Goal: Find specific page/section: Find specific page/section

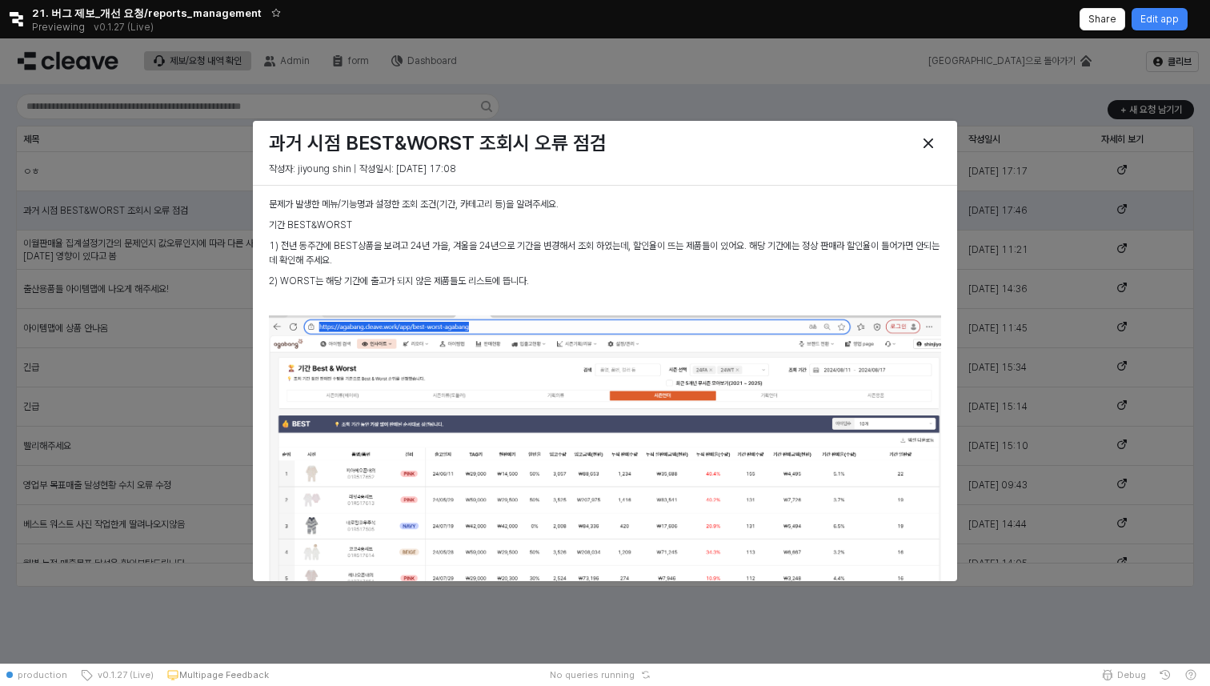
click at [369, 282] on p "2) WORST는 해당 기간에 출고가 되지 않은 제품들도 리스트에 뜹니다." at bounding box center [605, 281] width 672 height 14
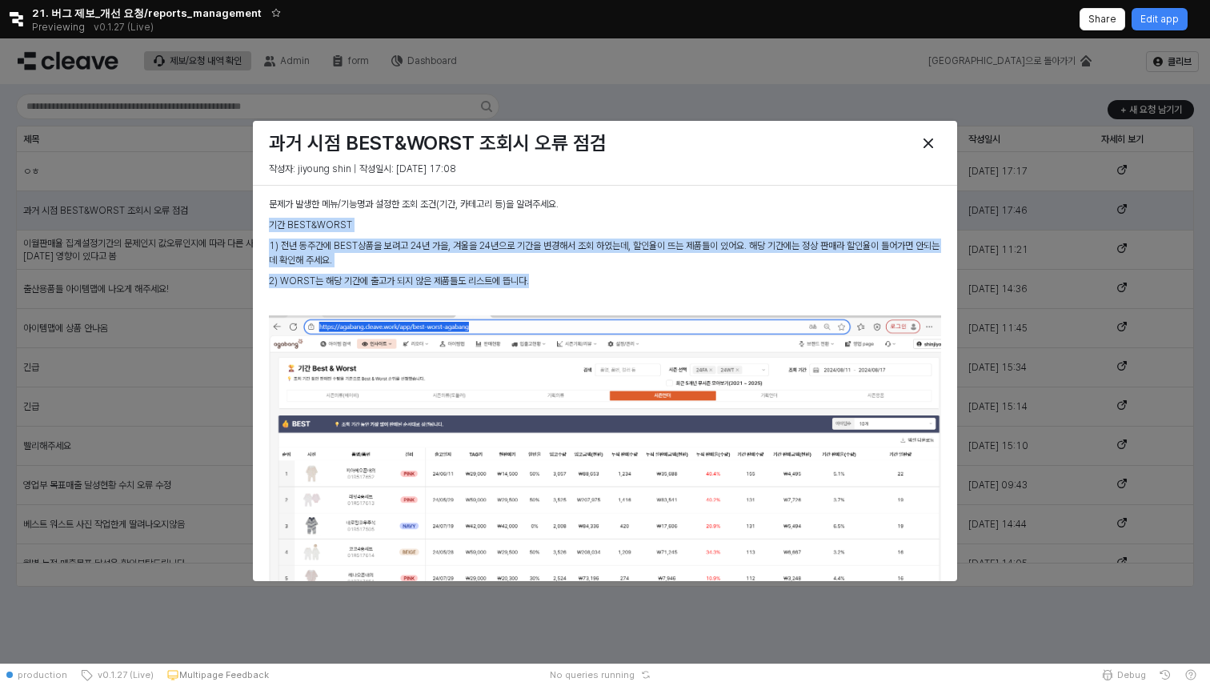
drag, startPoint x: 547, startPoint y: 279, endPoint x: 272, endPoint y: 231, distance: 279.5
click at [272, 231] on div "문제가 발생한 메뉴/기능명과 설정한 조회 조건(기간, 카테고리 등)을 알려주세요. 기간 BEST&WORST 1) 전년 동주간에 BEST상품을 …" at bounding box center [605, 596] width 672 height 798
copy div "기간 BEST&WORST 1) 전년 동주간에 BEST상품을 보려고 24년 가을, 겨울을 24년으로 기간을 변경해서 조회 하였는데, 할인율이 뜨…"
drag, startPoint x: 269, startPoint y: 146, endPoint x: 503, endPoint y: 173, distance: 235.3
click at [503, 173] on div "과거 시점 BEST&WORST 조회시 오류 점검 작성자: jiyoung shin | 작성일시: 2025-08-18 17:08" at bounding box center [605, 152] width 685 height 51
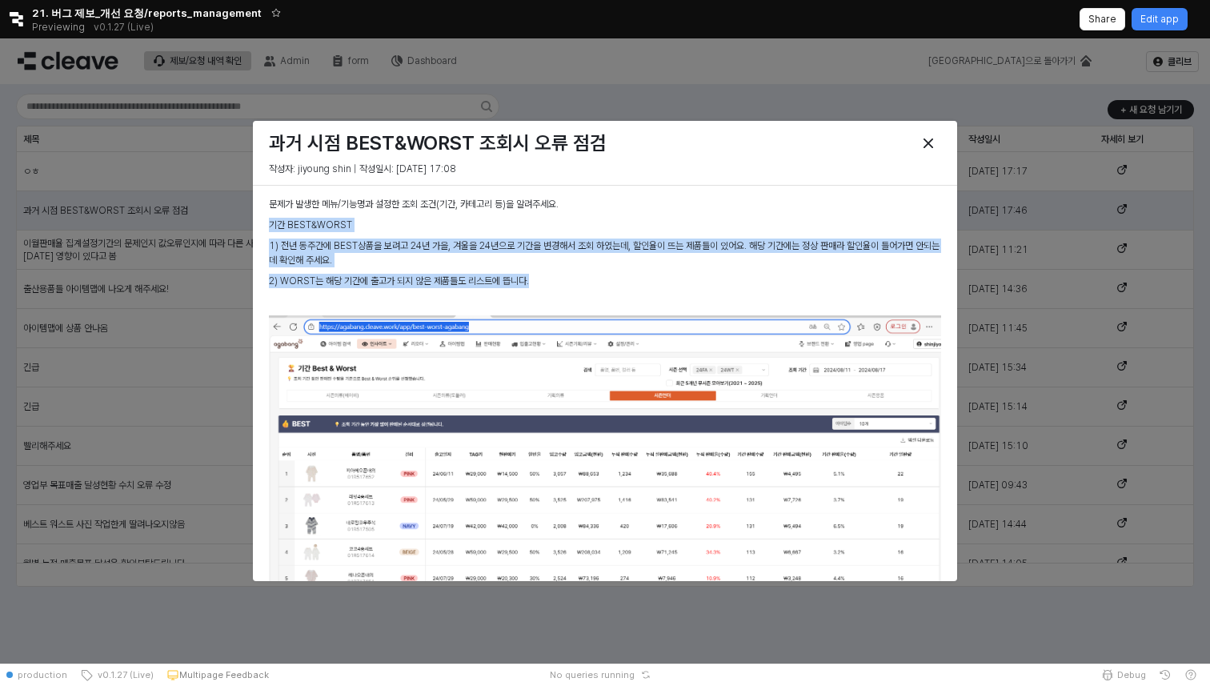
copy div "과거 시점 BEST&WORST 조회시 오류 점검 작성자: jiyoung shin | 작성일시: 2025-08-18 17:08"
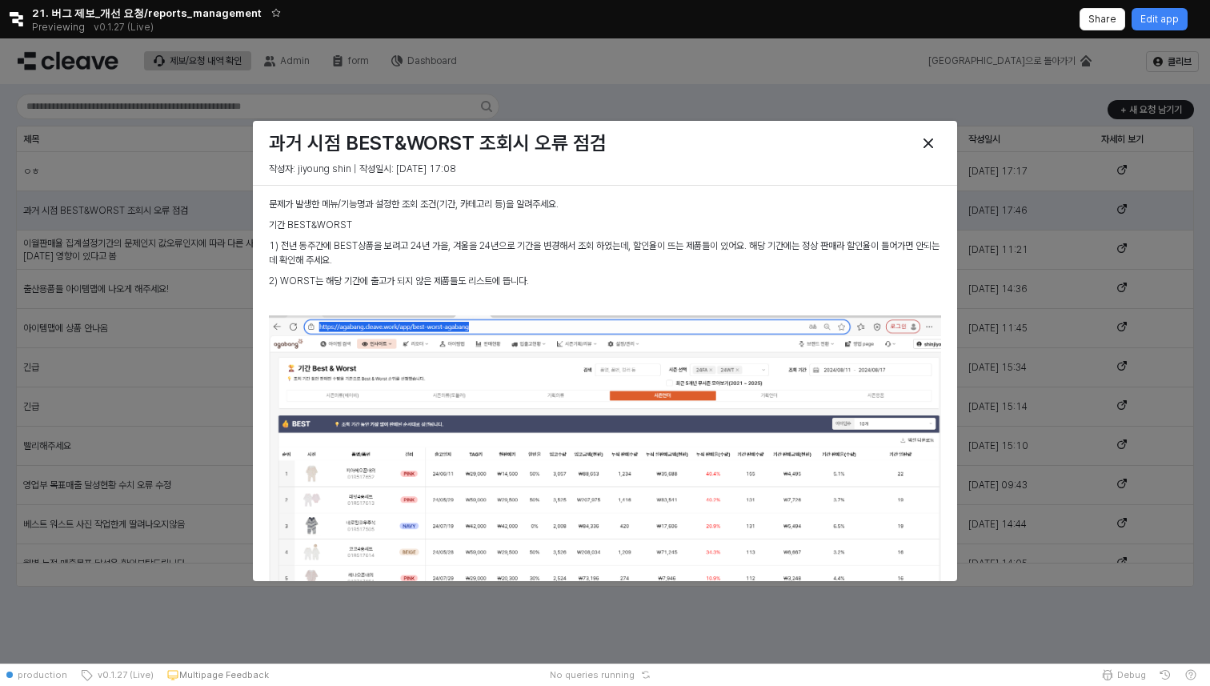
click at [706, 140] on h3 "과거 시점 BEST&WORST 조회시 오류 점검" at bounding box center [519, 143] width 501 height 22
click at [938, 138] on div "Close" at bounding box center [928, 143] width 24 height 24
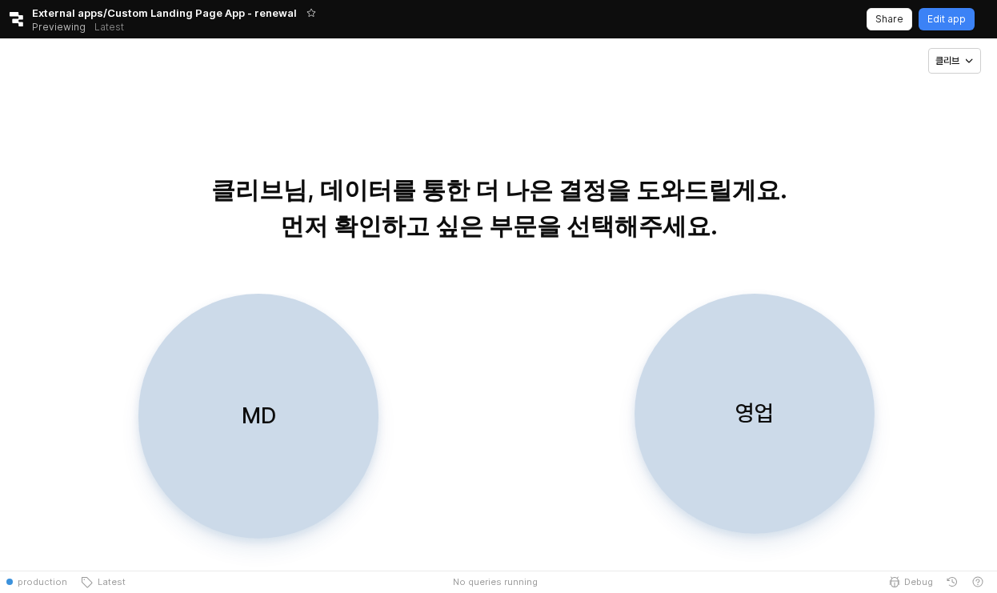
click at [263, 367] on div "MD" at bounding box center [259, 416] width 226 height 243
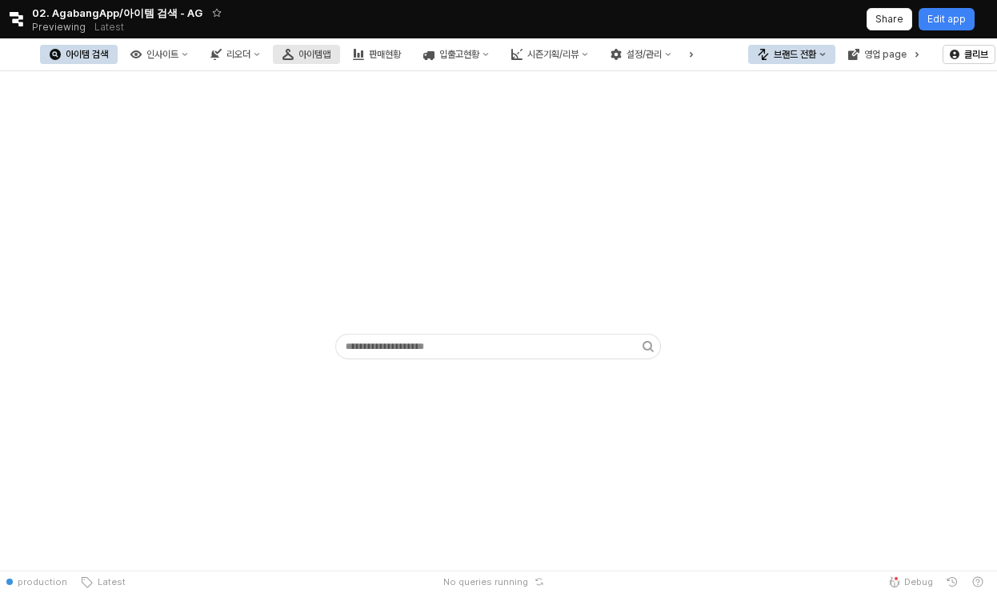
click at [340, 61] on button "아이템맵" at bounding box center [306, 54] width 67 height 19
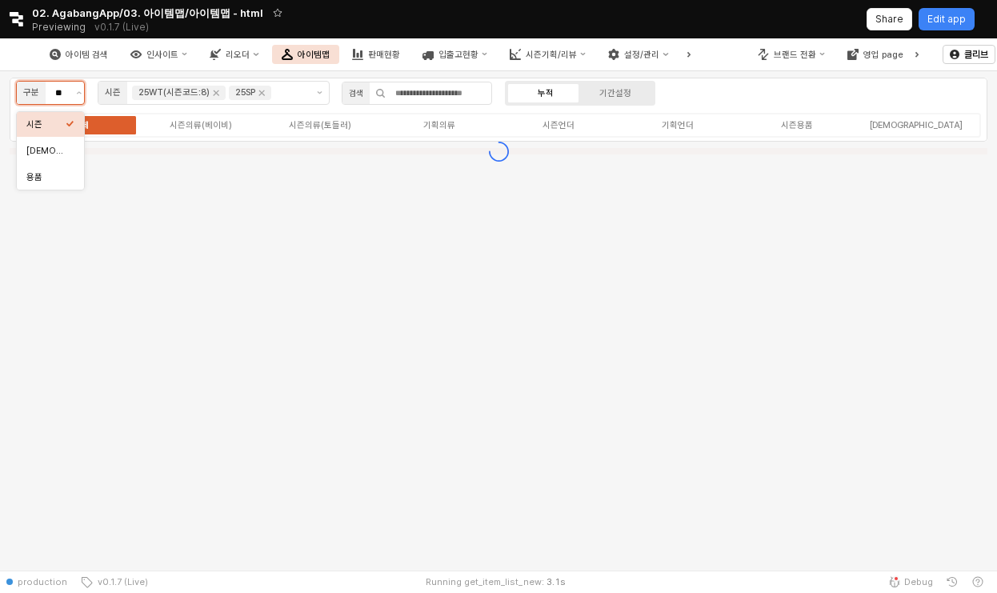
click at [64, 89] on input "**" at bounding box center [64, 93] width 18 height 14
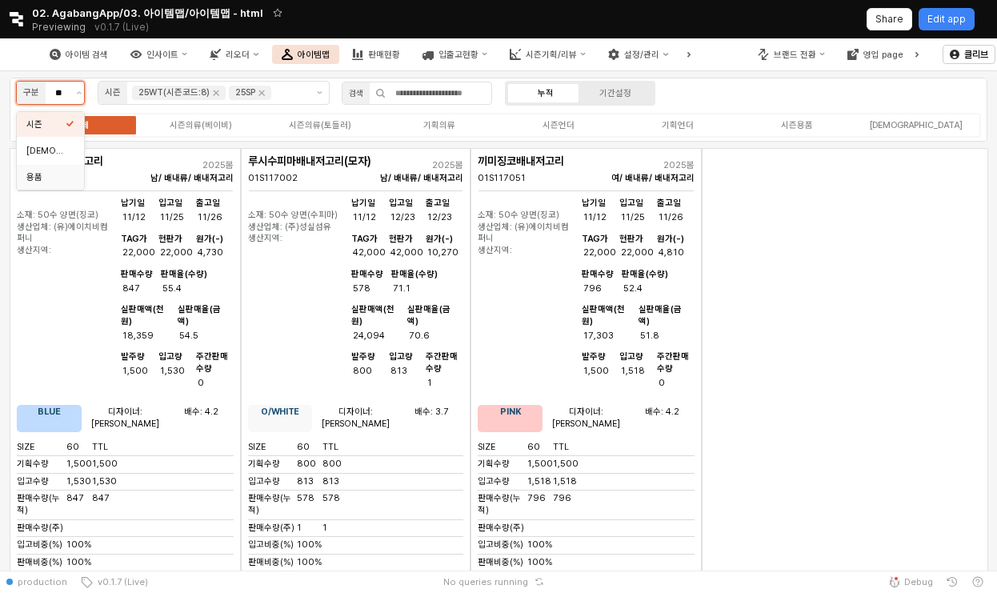
click at [56, 174] on div "용품" at bounding box center [45, 177] width 39 height 12
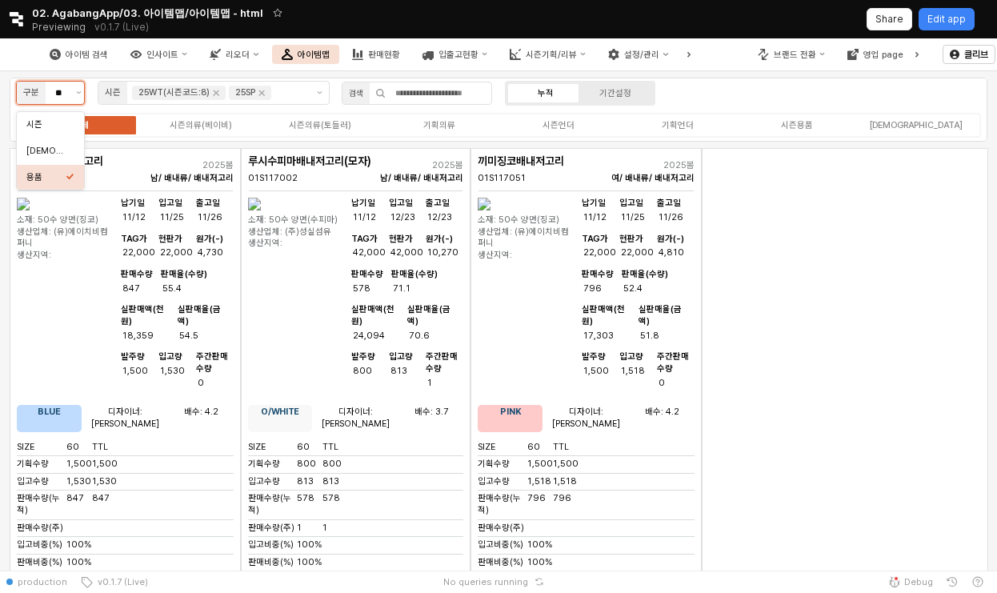
type input "**"
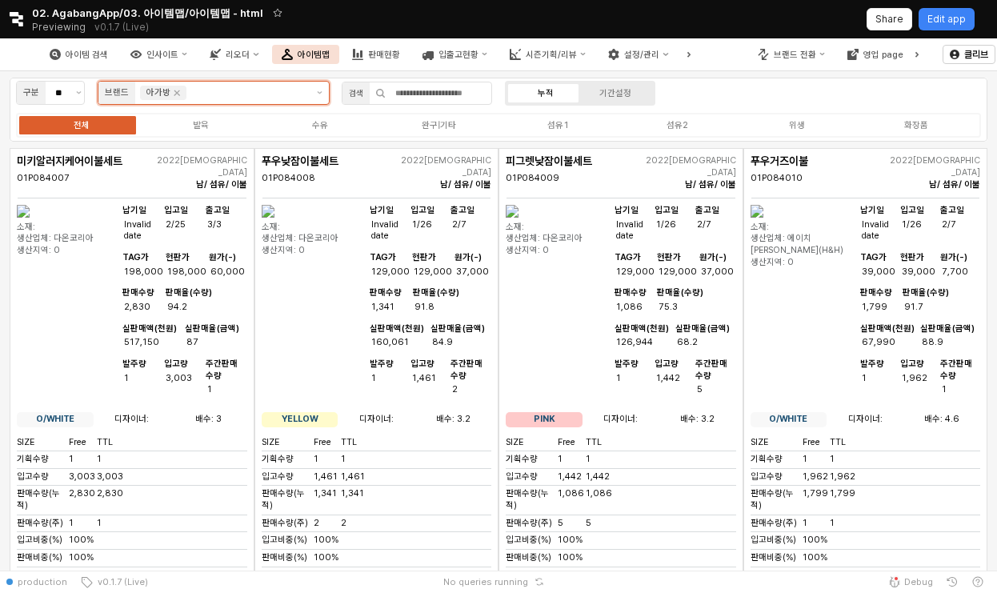
click at [282, 87] on input "App Frame" at bounding box center [248, 93] width 116 height 14
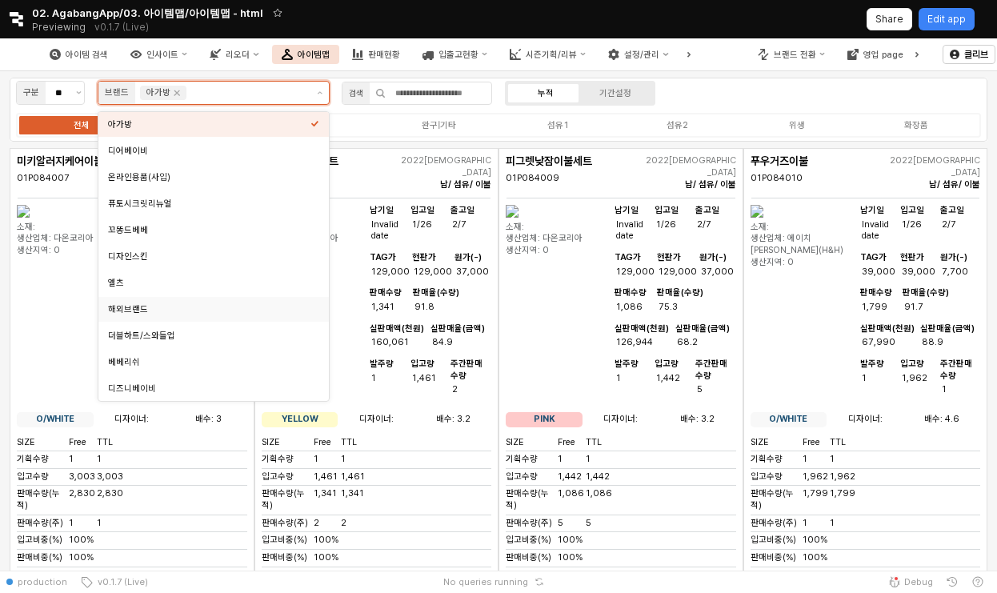
click at [199, 309] on div "해외브랜드" at bounding box center [209, 309] width 202 height 12
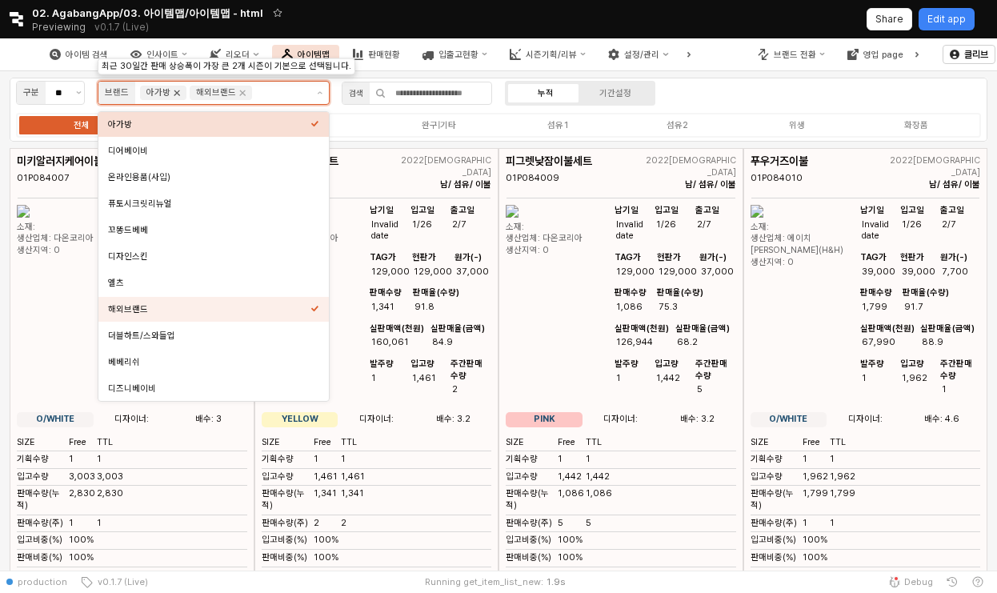
click at [177, 92] on icon "Remove 아가방" at bounding box center [176, 92] width 13 height 13
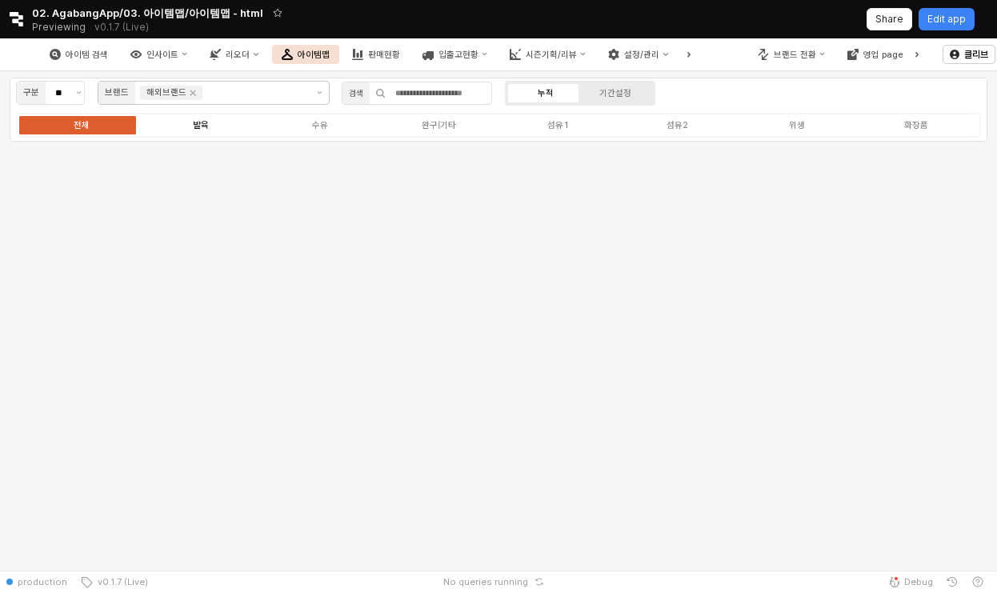
click at [194, 126] on div "발육" at bounding box center [201, 125] width 16 height 10
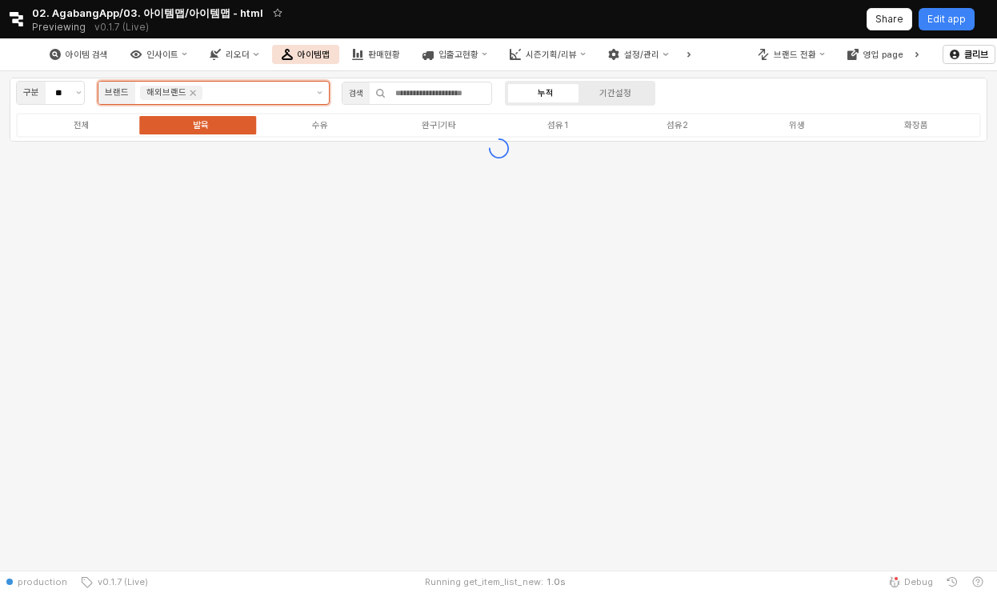
click at [231, 94] on input "App Frame" at bounding box center [256, 93] width 100 height 14
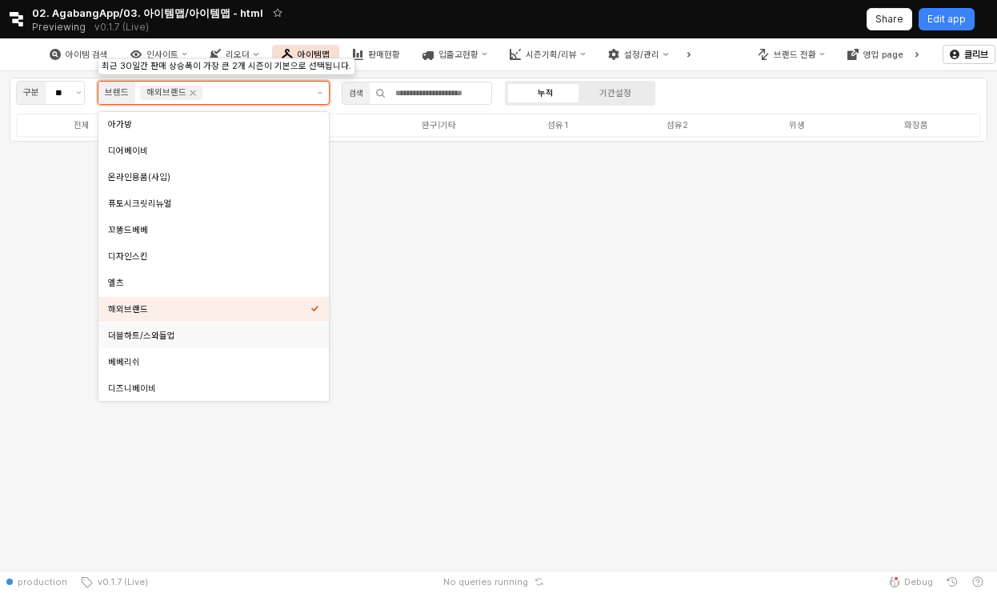
click at [189, 330] on div "더블하트/스와들업" at bounding box center [209, 336] width 202 height 12
click at [190, 91] on icon "Remove 해외브랜드" at bounding box center [193, 93] width 6 height 6
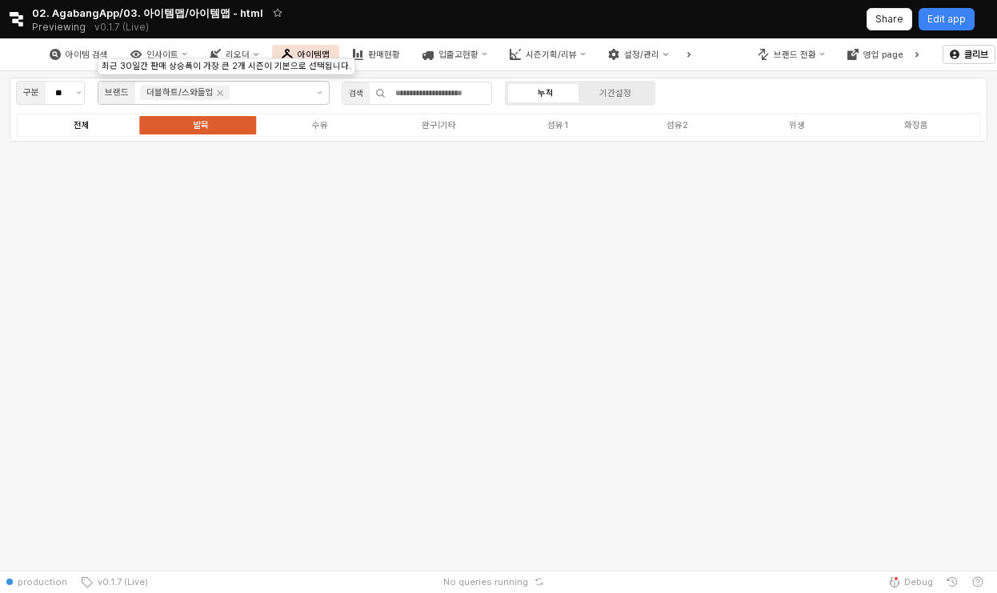
click at [76, 127] on div "전체" at bounding box center [82, 125] width 16 height 10
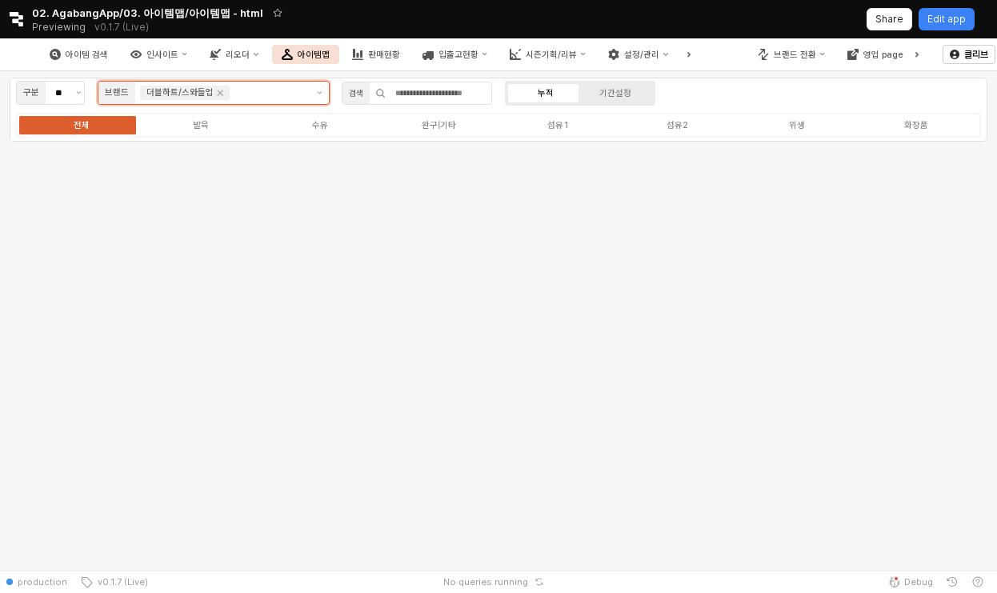
click at [285, 82] on div "더블하트/스와들업" at bounding box center [222, 93] width 175 height 22
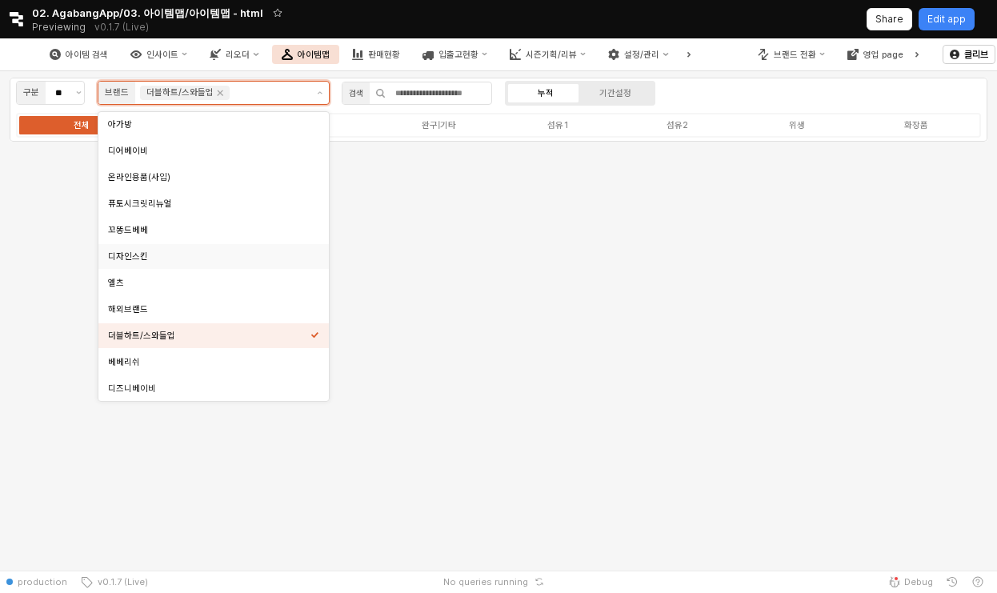
click at [173, 260] on div "디자인스킨" at bounding box center [209, 257] width 202 height 12
click at [209, 210] on div "퓨토시크릿리뉴얼" at bounding box center [209, 203] width 202 height 15
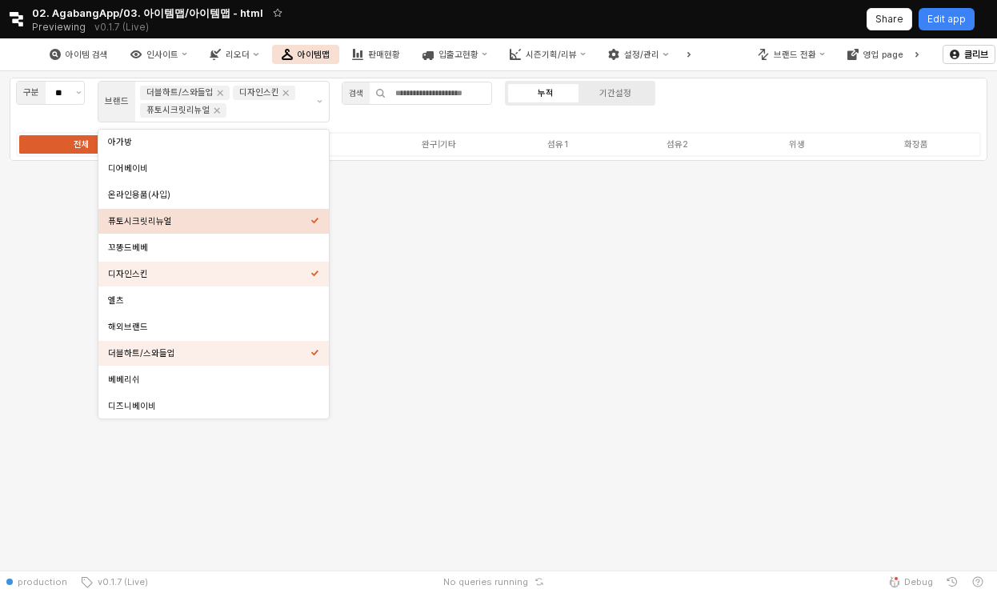
click at [499, 252] on div "구분 ** 브랜드 더블하트/스와들업 디자인스킨 퓨토시크릿리뉴얼 검색 누적 기간설정 전체 발육 수유 완구|기타 섬유1 섬유2 위생 화장품" at bounding box center [498, 320] width 997 height 499
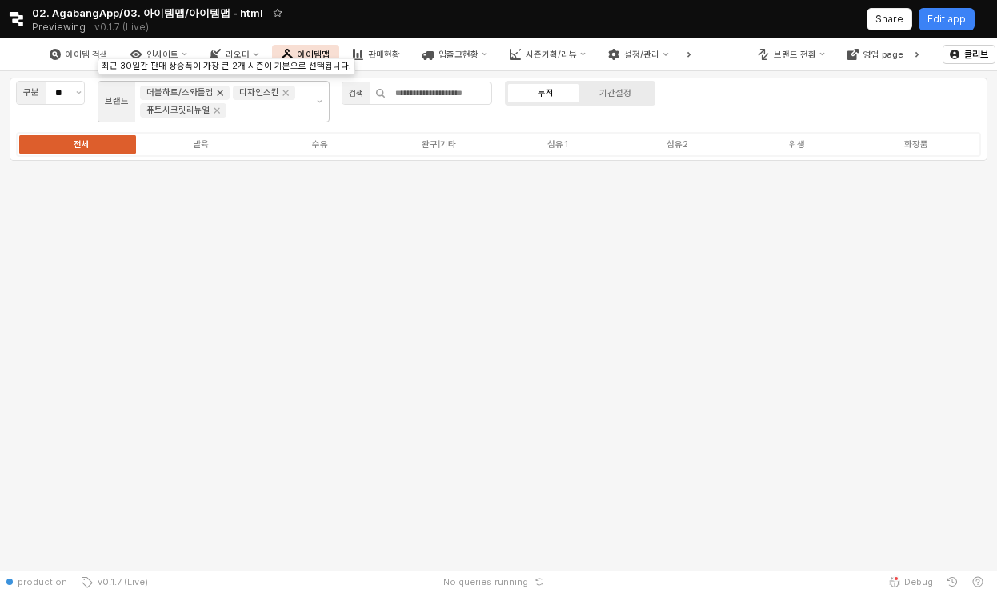
click at [217, 94] on icon "Remove 더블하트/스와들업" at bounding box center [220, 92] width 13 height 13
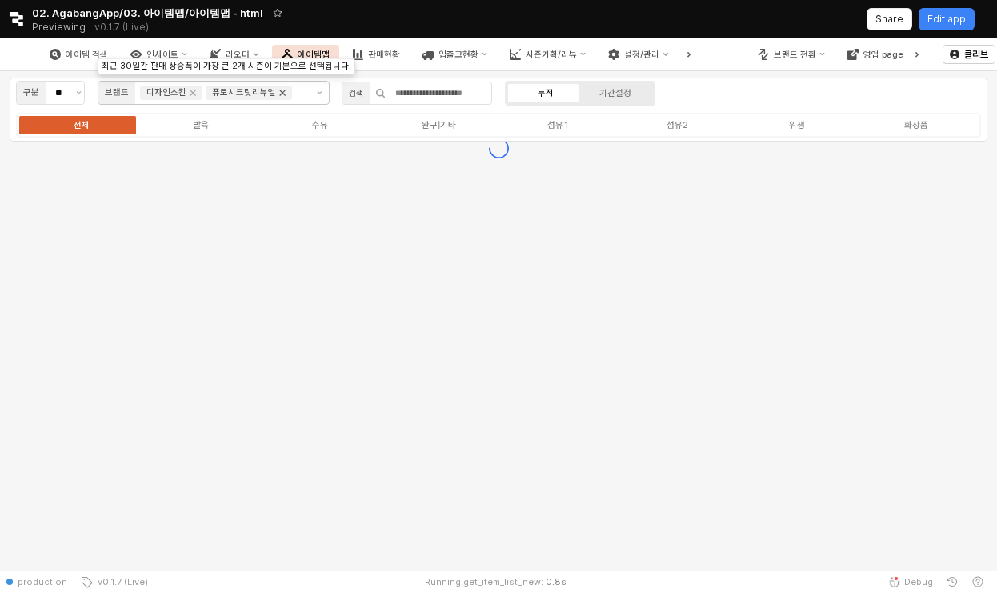
click at [276, 93] on icon "Remove 퓨토시크릿리뉴얼" at bounding box center [282, 92] width 13 height 13
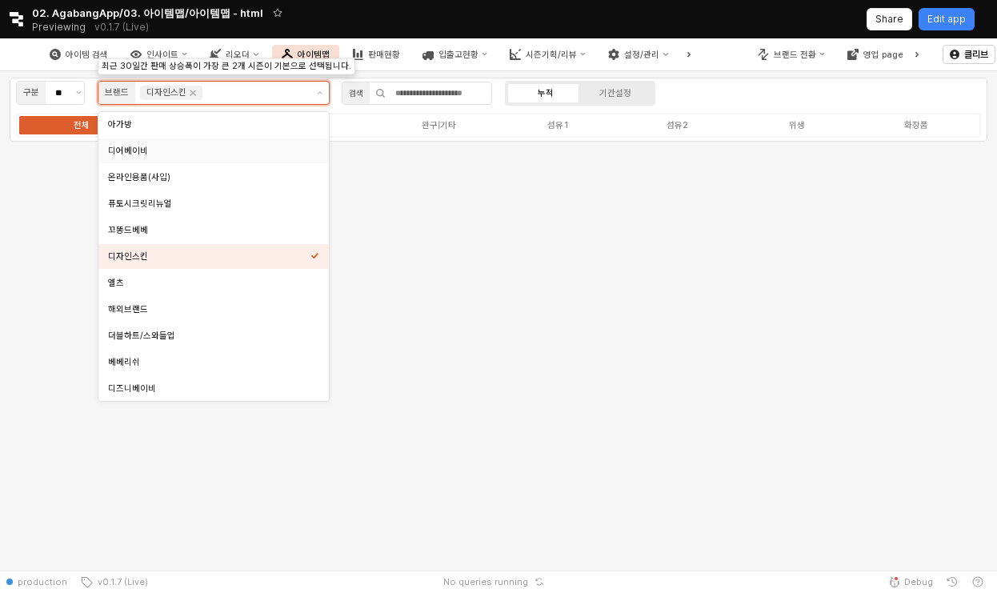
click at [186, 148] on div "디어베이비" at bounding box center [209, 151] width 202 height 12
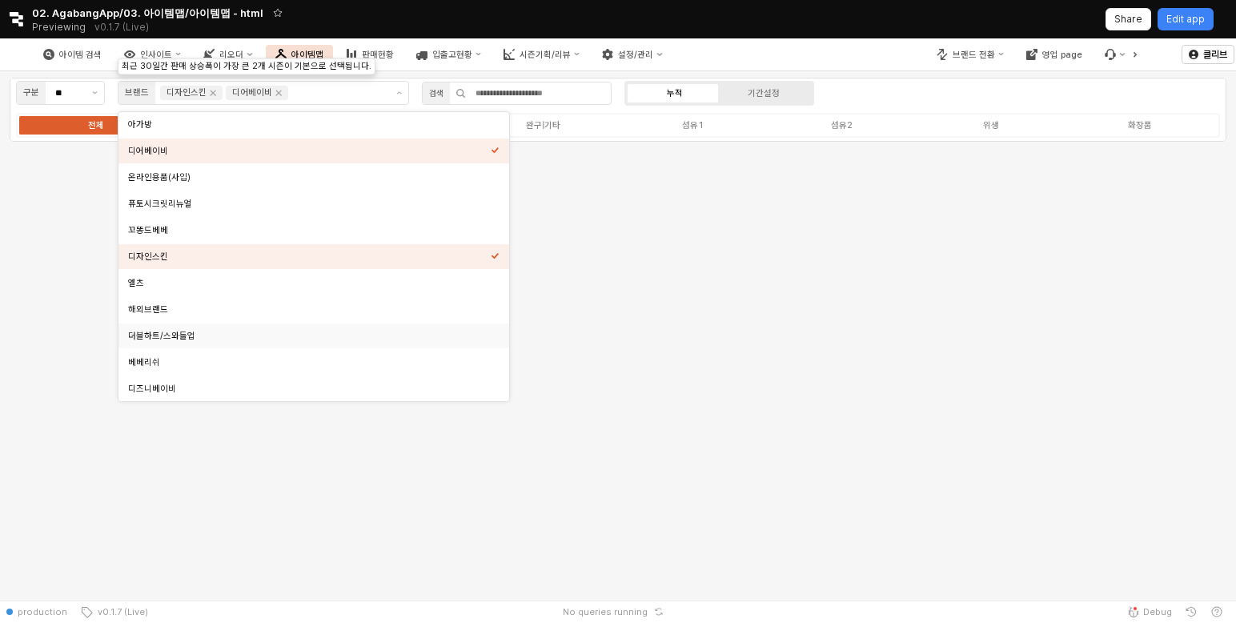
click at [165, 330] on div "더블하트/스와들업" at bounding box center [309, 336] width 363 height 12
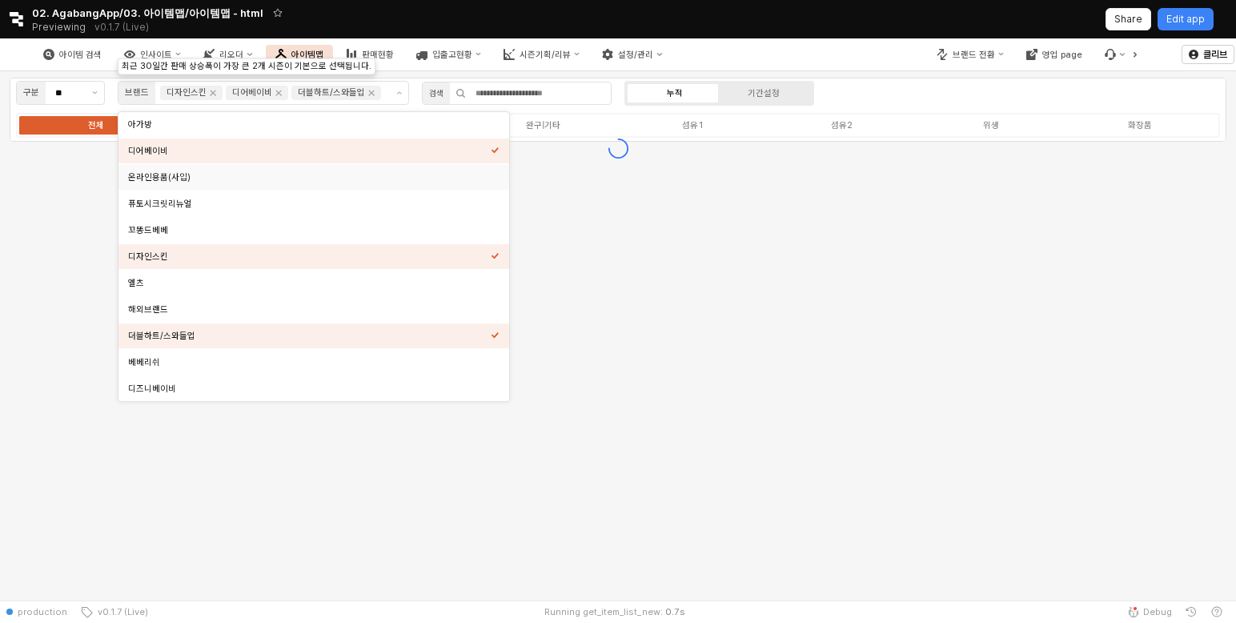
click at [220, 187] on div "온라인용품(사입)" at bounding box center [313, 177] width 391 height 25
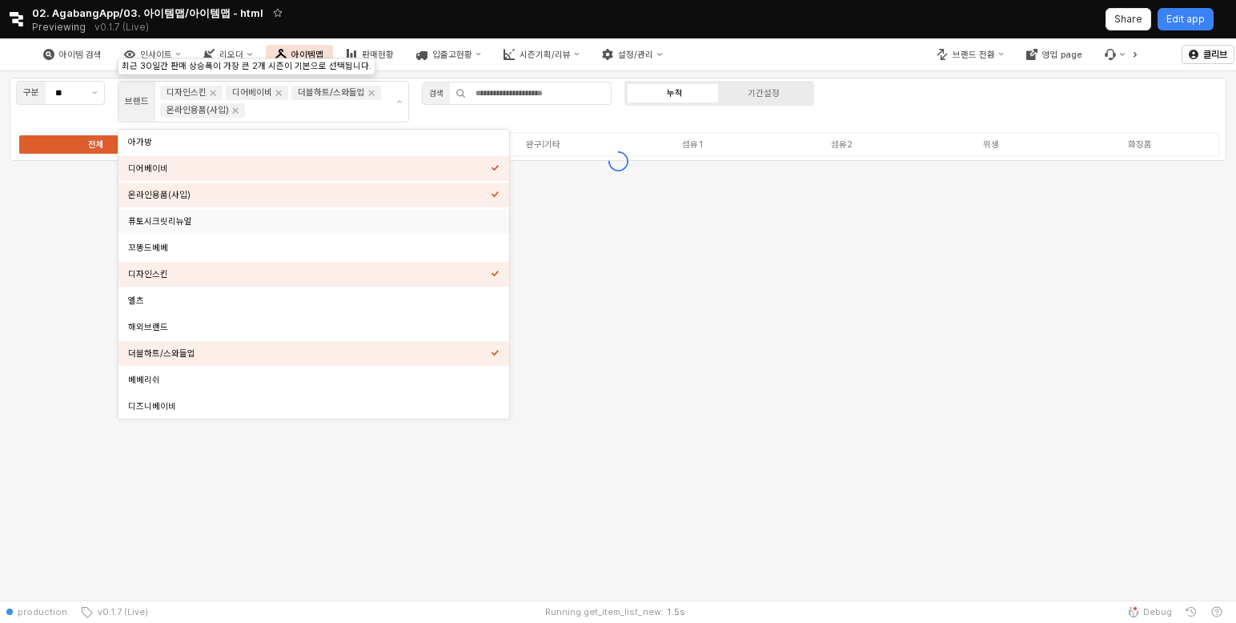
click at [206, 224] on div "퓨토시크릿리뉴얼" at bounding box center [309, 221] width 363 height 12
click at [203, 243] on div "꼬똥드베베" at bounding box center [309, 248] width 363 height 12
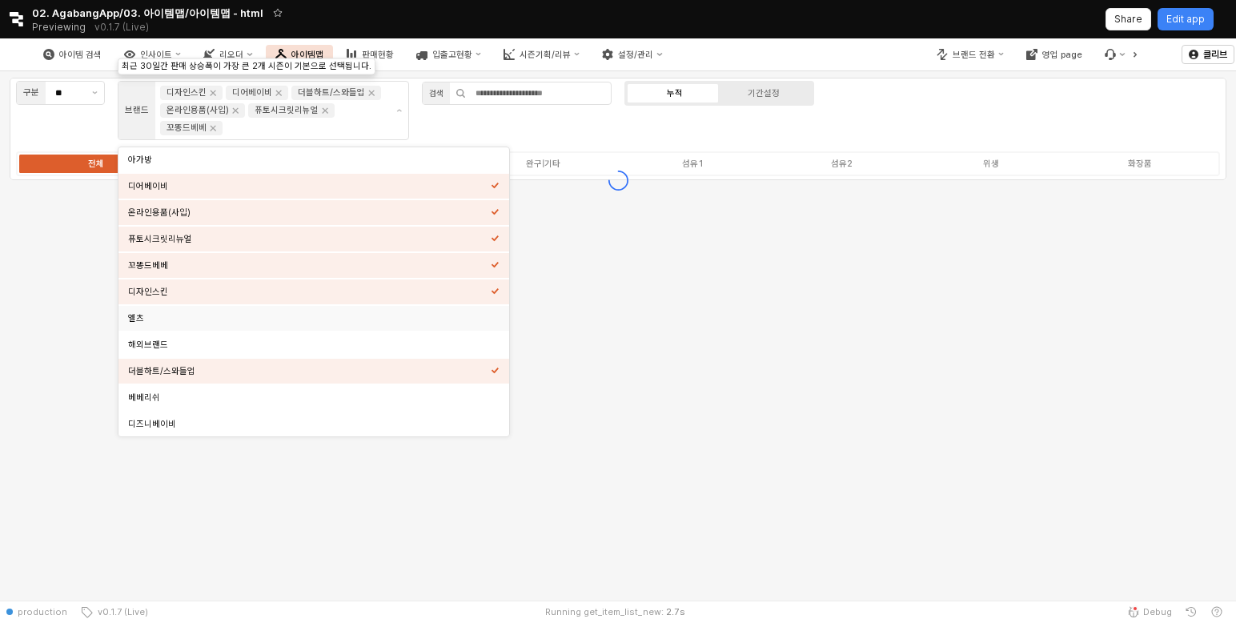
click at [174, 316] on div "엘츠" at bounding box center [309, 318] width 363 height 12
click at [172, 339] on div "해외브랜드" at bounding box center [309, 345] width 363 height 12
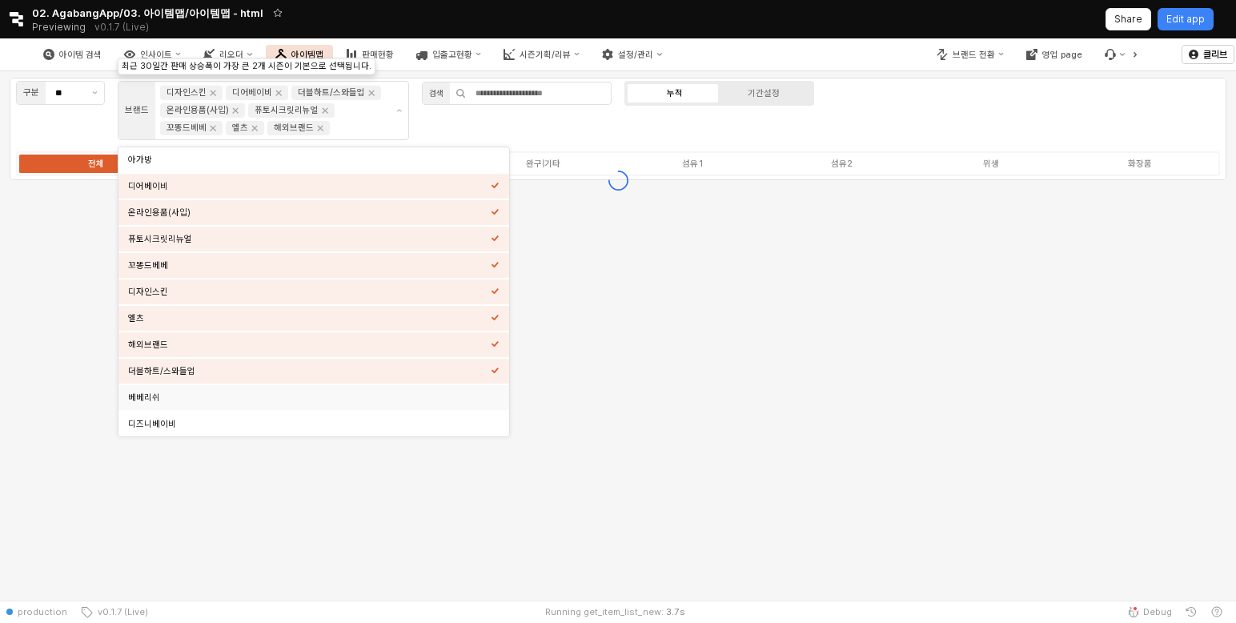
click at [161, 404] on div "베베리쉬" at bounding box center [309, 397] width 363 height 15
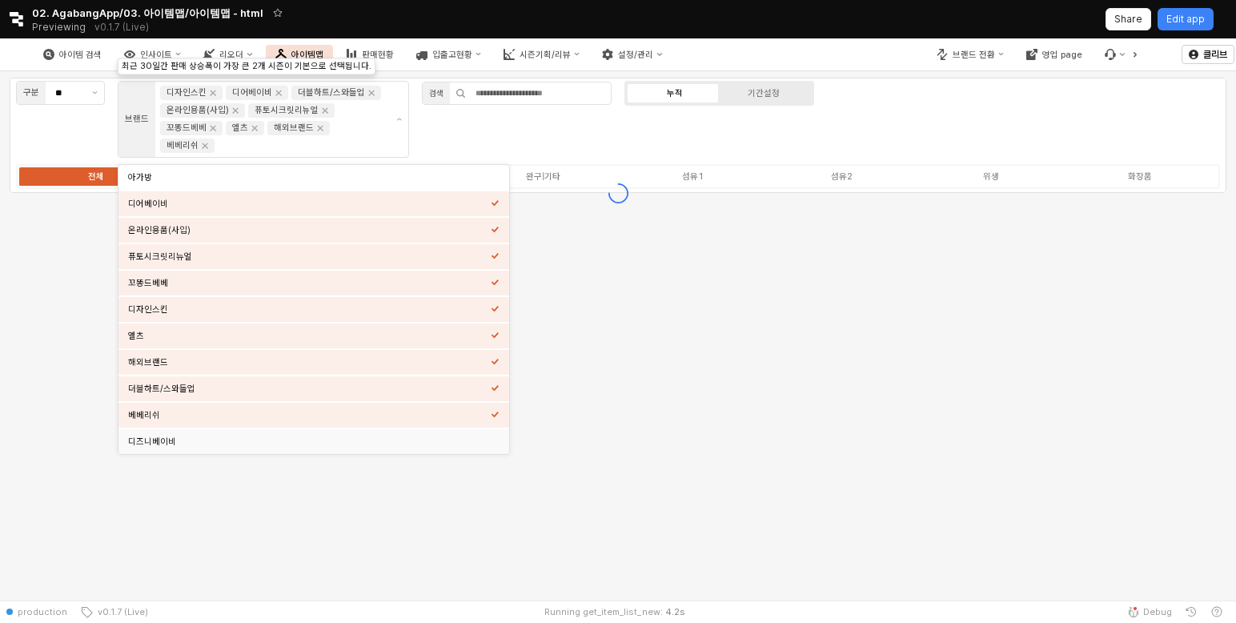
click at [161, 443] on div "디즈니베이비" at bounding box center [309, 441] width 363 height 12
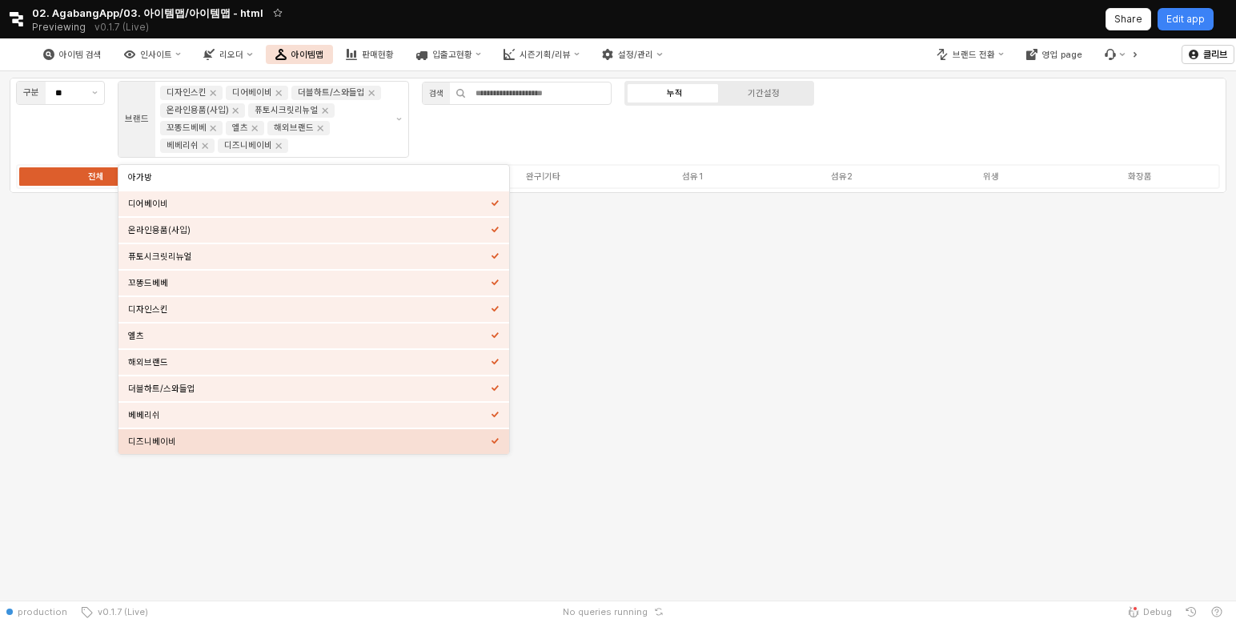
click at [918, 396] on div "구분 ** 브랜드 디자인스킨 디어베이비 더블하트/스와들업 온라인용품(사입) 퓨토시크릿리뉴얼 꼬똥드베베 엘츠 해외브랜드 베베리쉬 디즈니베이비 검…" at bounding box center [618, 335] width 1236 height 529
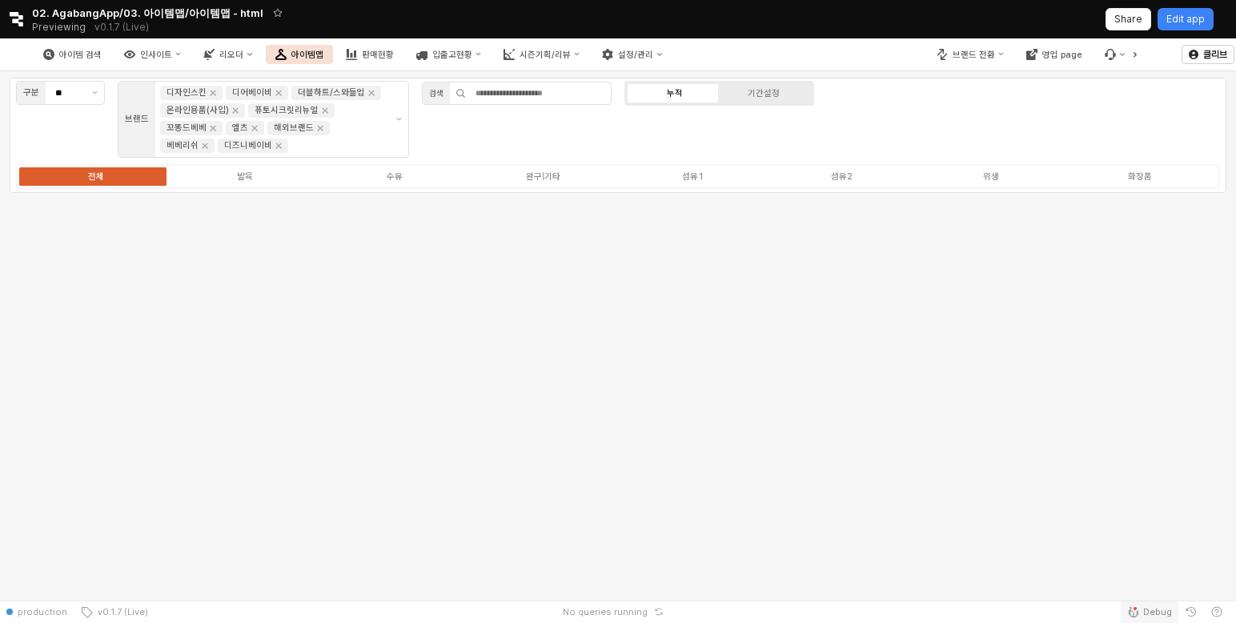
click at [1163, 605] on span "Debug" at bounding box center [1157, 611] width 29 height 13
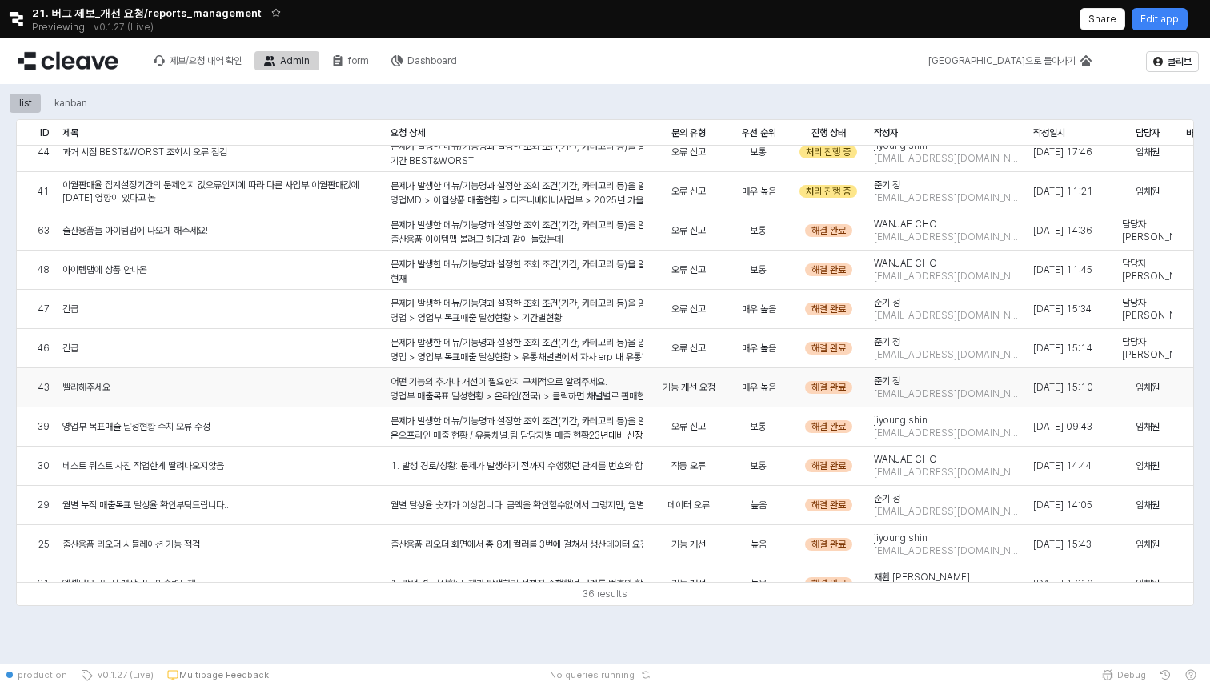
scroll to position [62, 0]
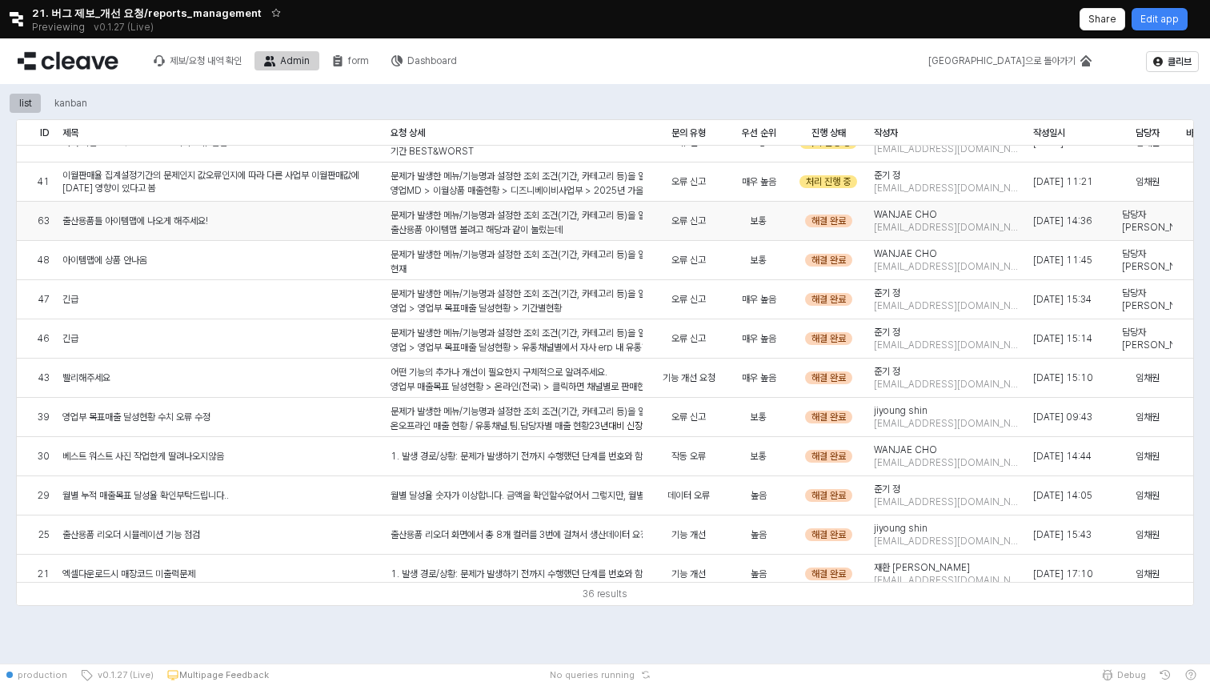
click at [538, 227] on p "출산용품 아이템맵 볼려고 해당과 같이 눌렀는데" at bounding box center [517, 230] width 252 height 14
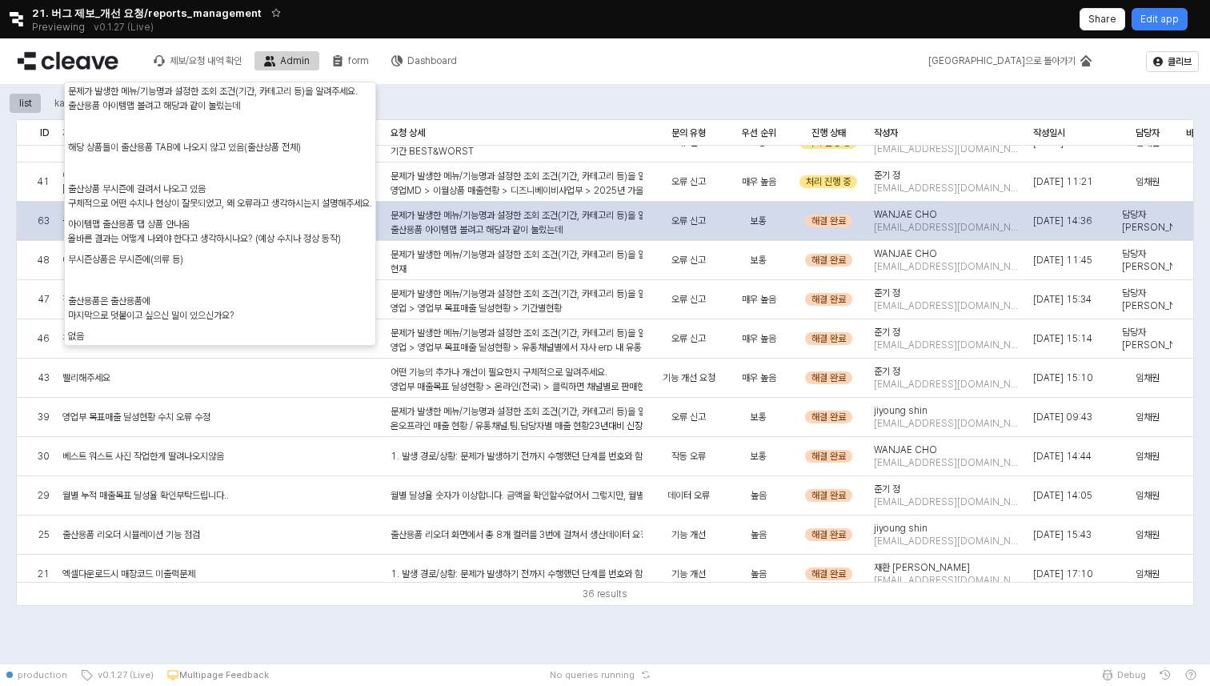
click at [538, 227] on p "출산용품 아이템맵 볼려고 해당과 같이 눌렀는데" at bounding box center [517, 230] width 252 height 14
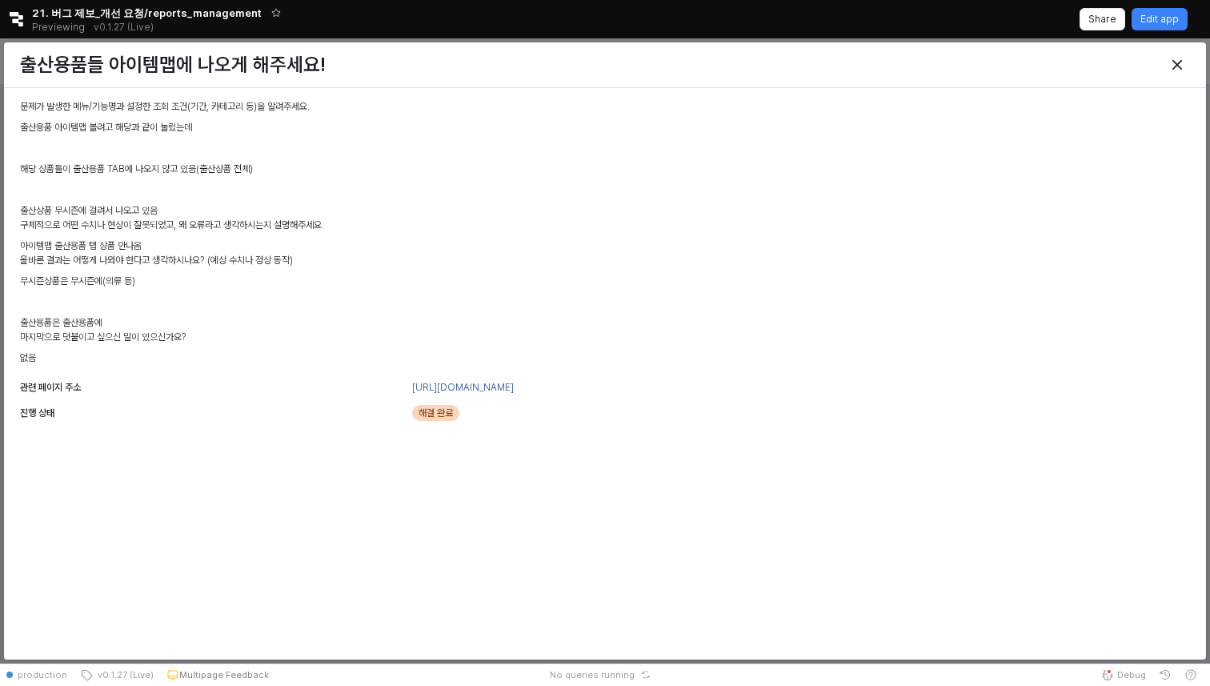
click at [1191, 57] on div at bounding box center [1048, 65] width 295 height 32
click at [1171, 66] on div "Close" at bounding box center [1177, 65] width 24 height 24
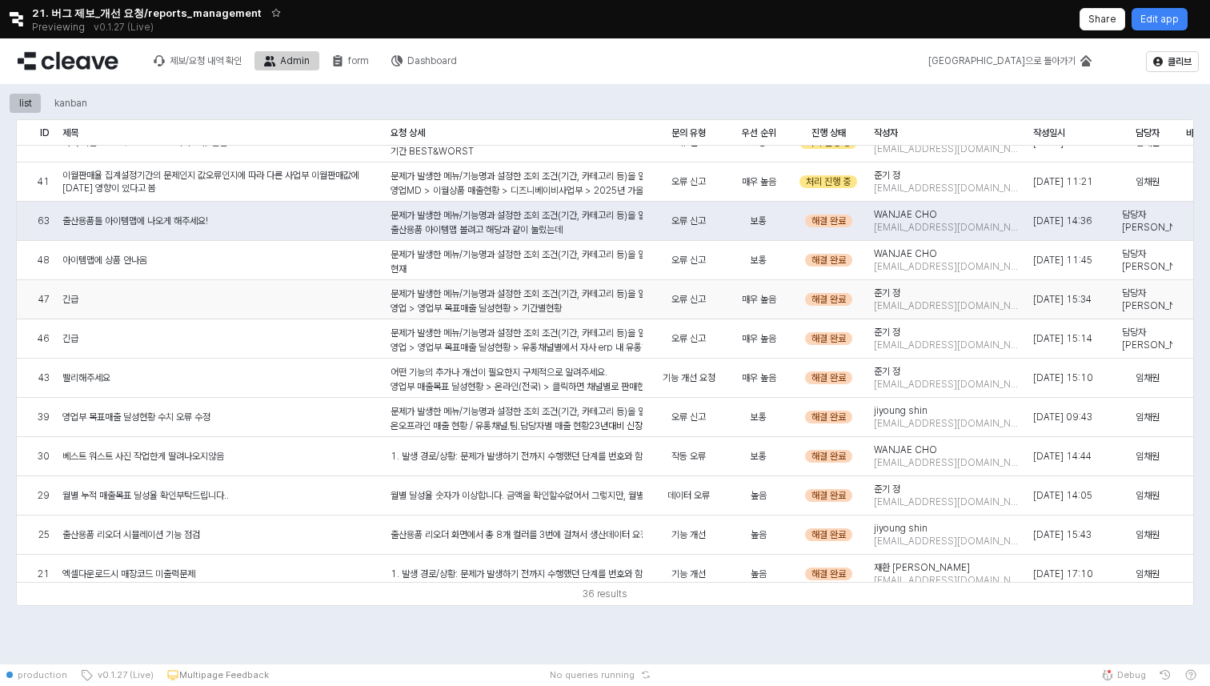
click at [513, 303] on p "영업 > 영업부 목표매출 달성현황 > 기간별현황" at bounding box center [517, 308] width 252 height 14
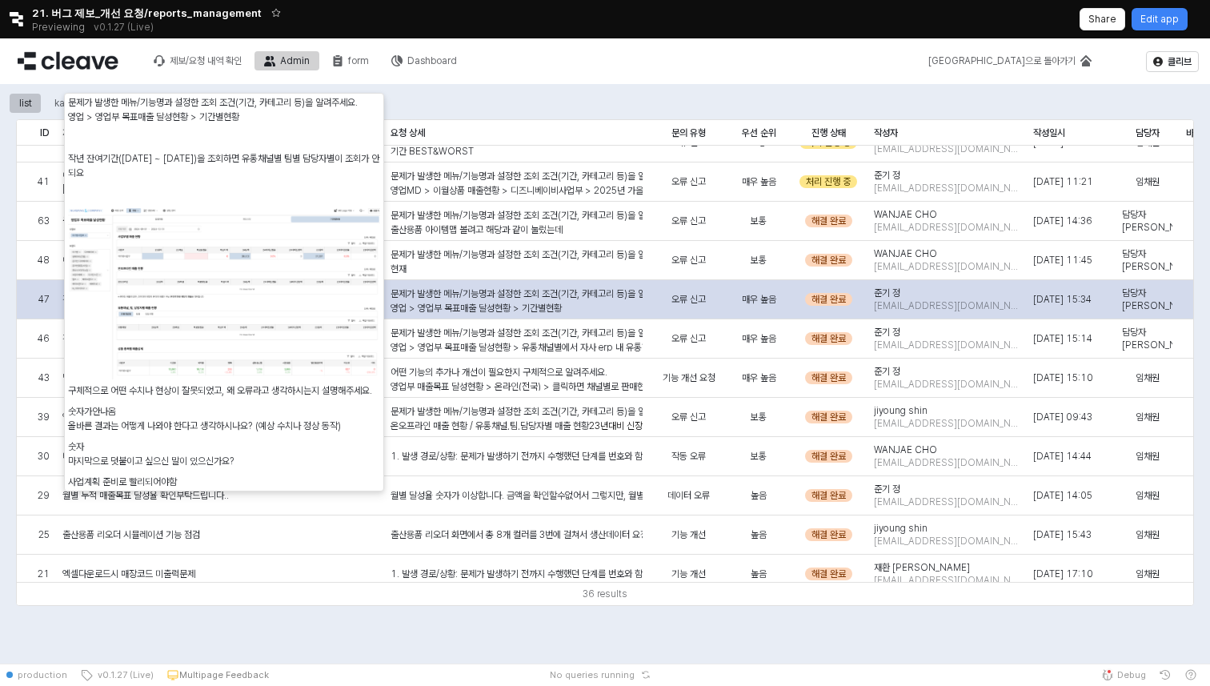
click at [513, 303] on p "영업 > 영업부 목표매출 달성현황 > 기간별현황" at bounding box center [517, 308] width 252 height 14
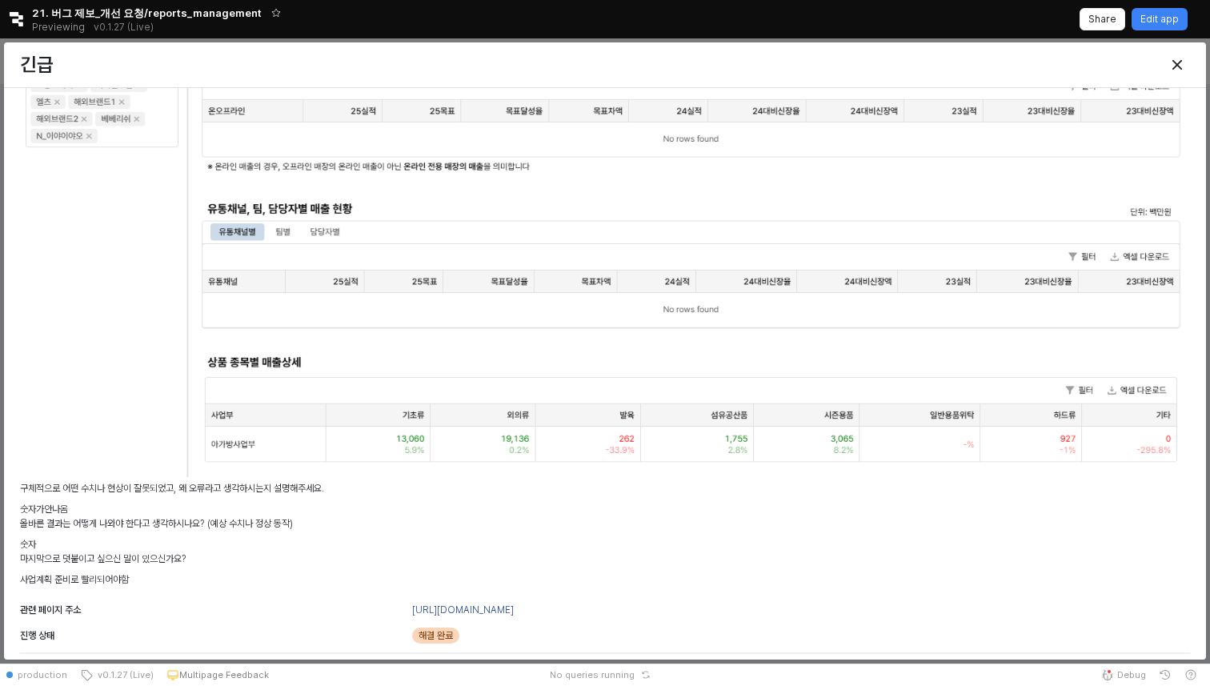
scroll to position [0, 0]
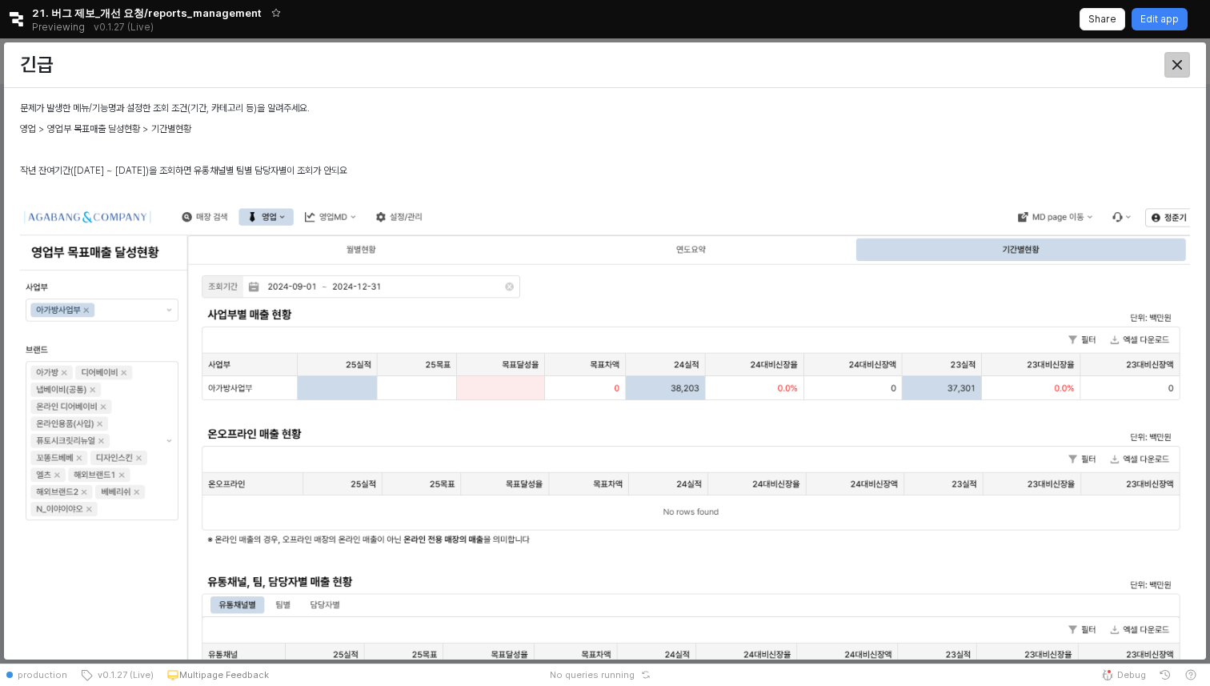
click at [1177, 65] on icon "Close" at bounding box center [1178, 65] width 10 height 10
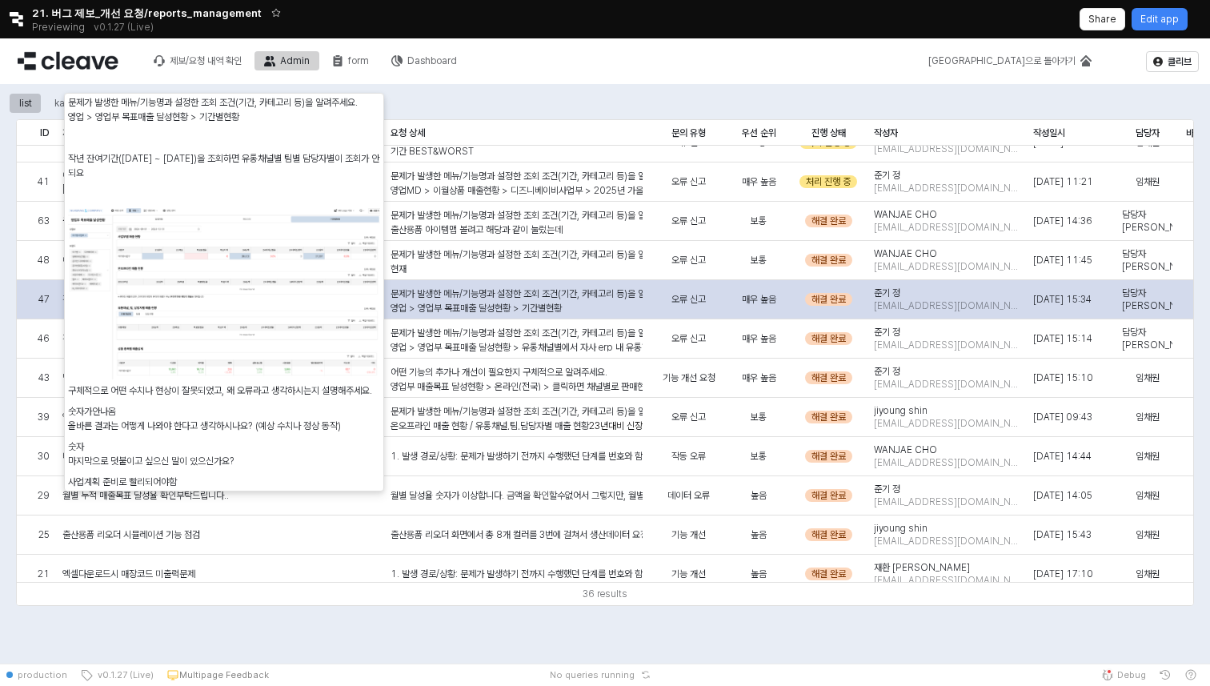
click at [493, 302] on p "영업 > 영업부 목표매출 달성현황 > 기간별현황" at bounding box center [517, 308] width 252 height 14
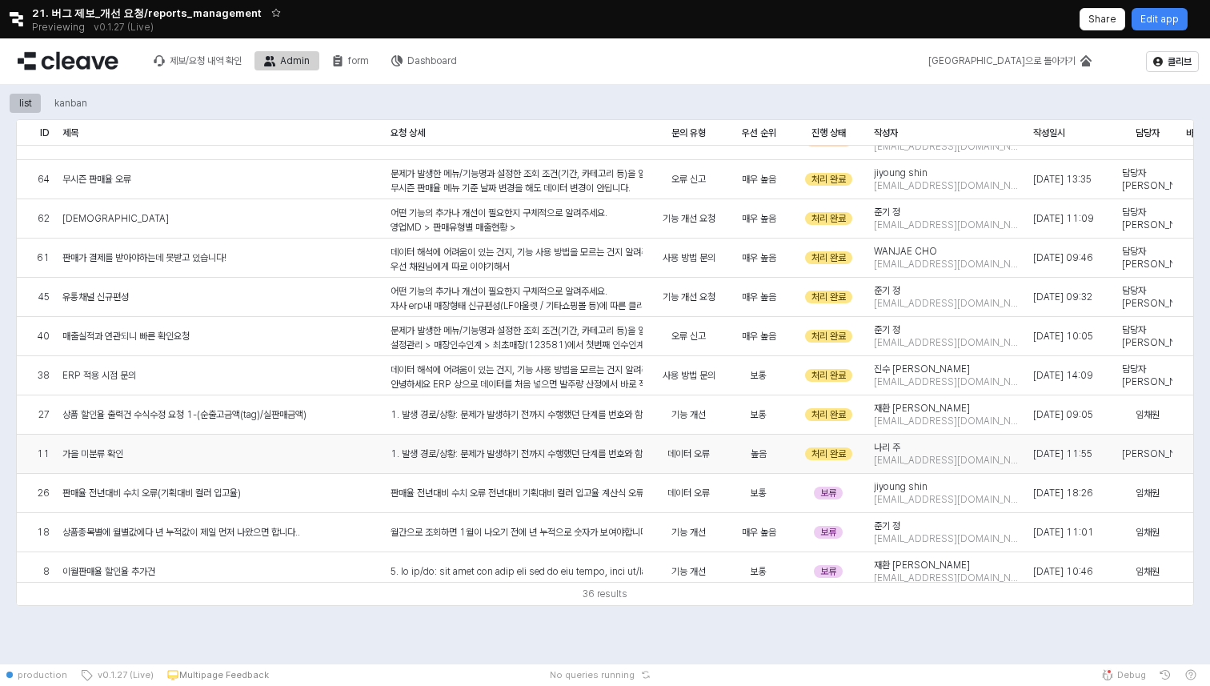
scroll to position [768, 0]
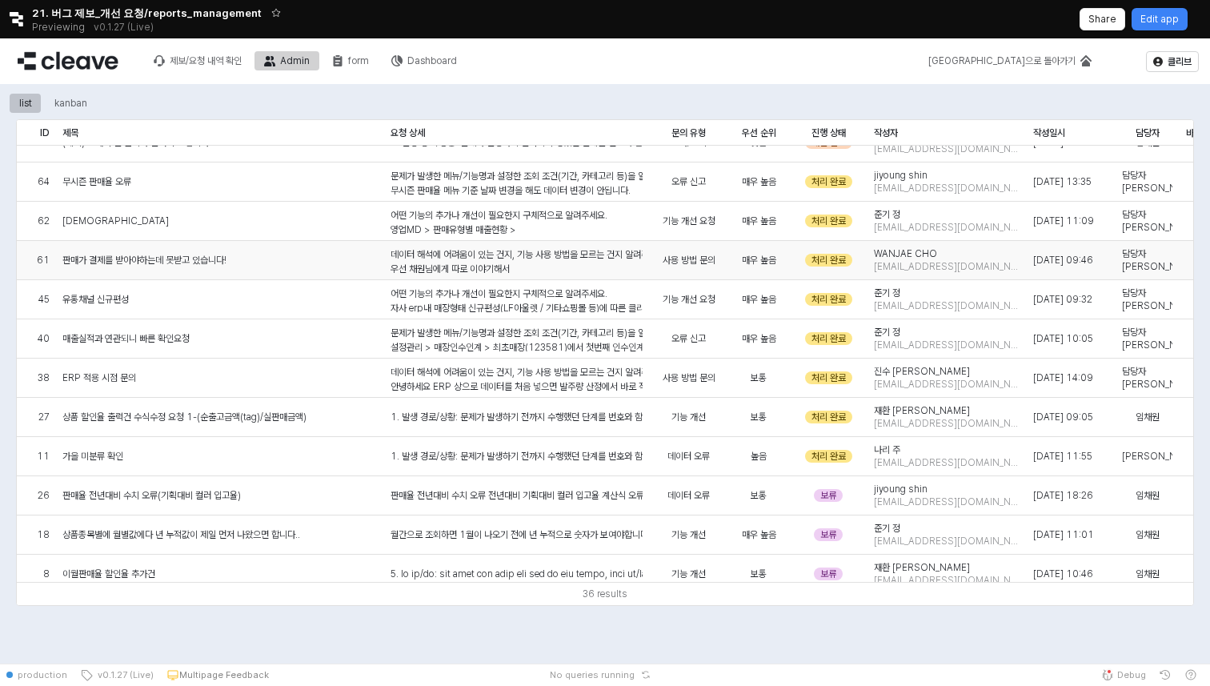
click at [519, 272] on p "우선 채원님에게 따로 이야기해서" at bounding box center [517, 269] width 252 height 14
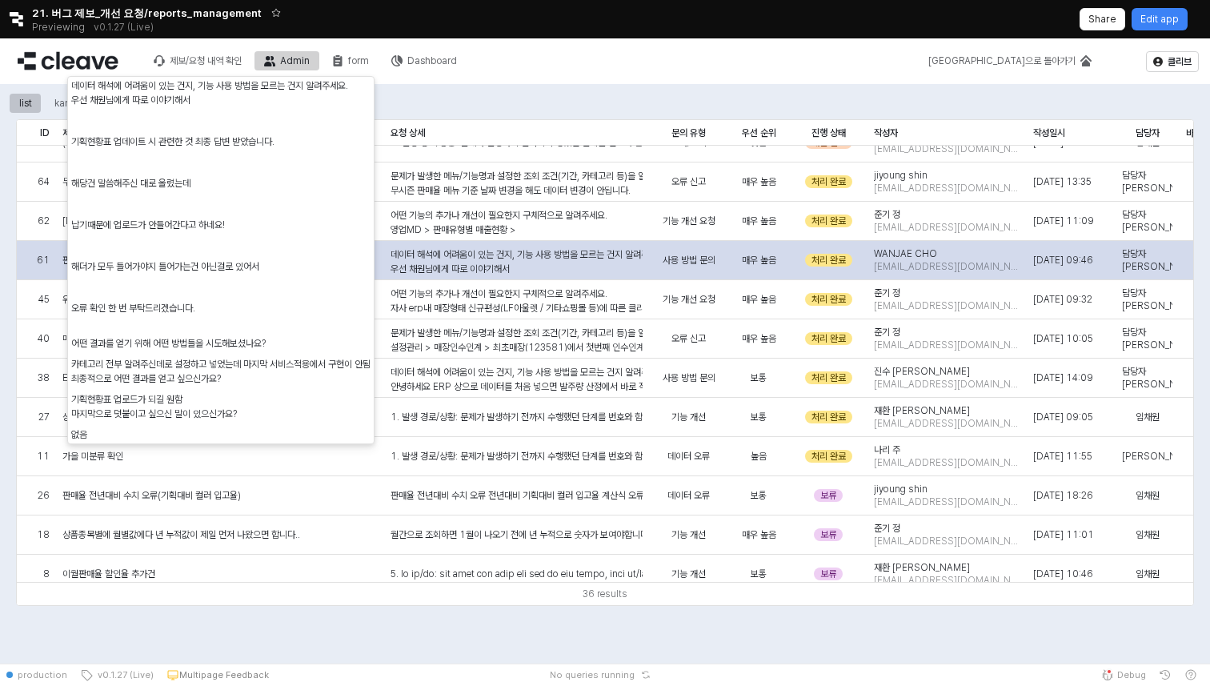
click at [503, 262] on p "우선 채원님에게 따로 이야기해서" at bounding box center [517, 269] width 252 height 14
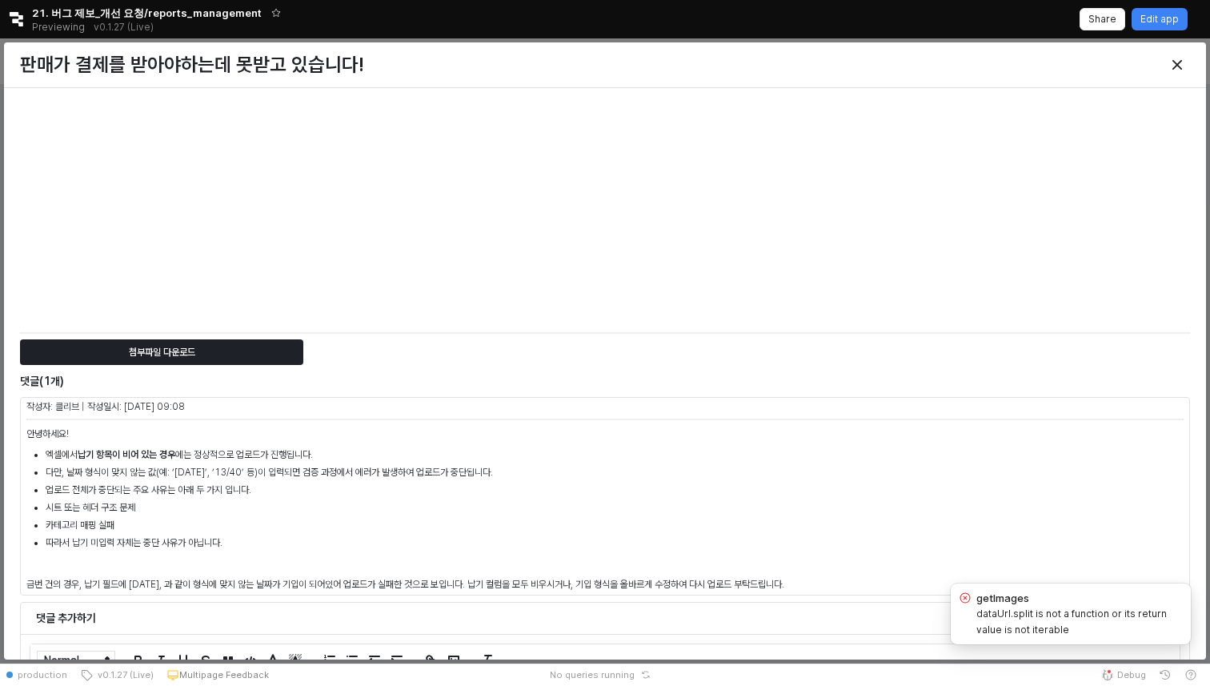
scroll to position [5057, 0]
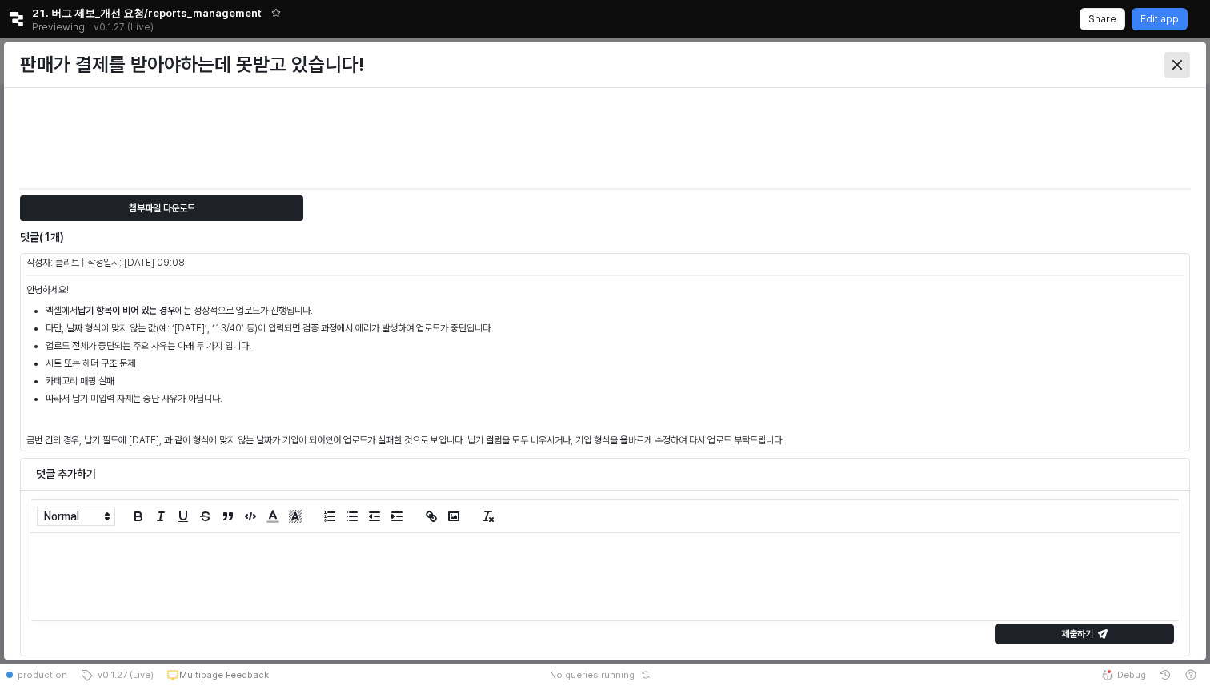
click at [1174, 68] on icon "Close" at bounding box center [1178, 65] width 10 height 10
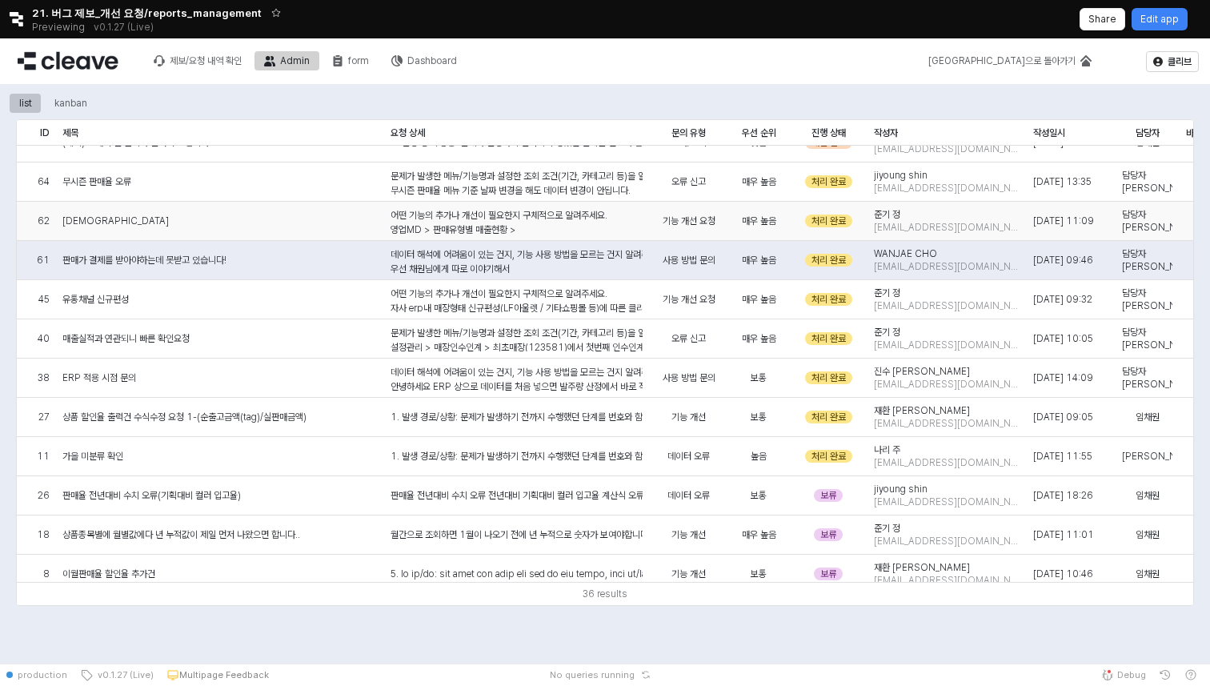
click at [559, 219] on div "어떤 기능의 추가나 개선이 필요한지 구체적으로 알려주세요. 영업MD > 판매유형별 매출현황 > 지금은 년도별 매출만 있는데, 년도별 원가금액도…" at bounding box center [517, 285] width 252 height 155
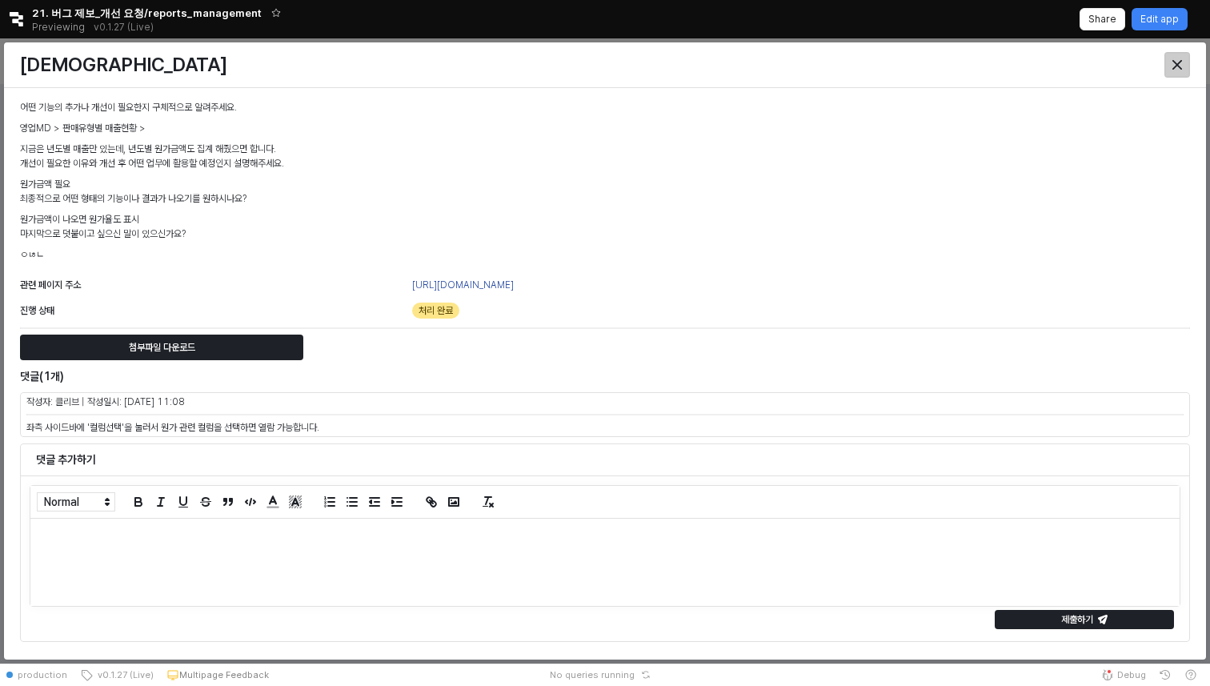
click at [1185, 69] on div "Close" at bounding box center [1177, 65] width 24 height 24
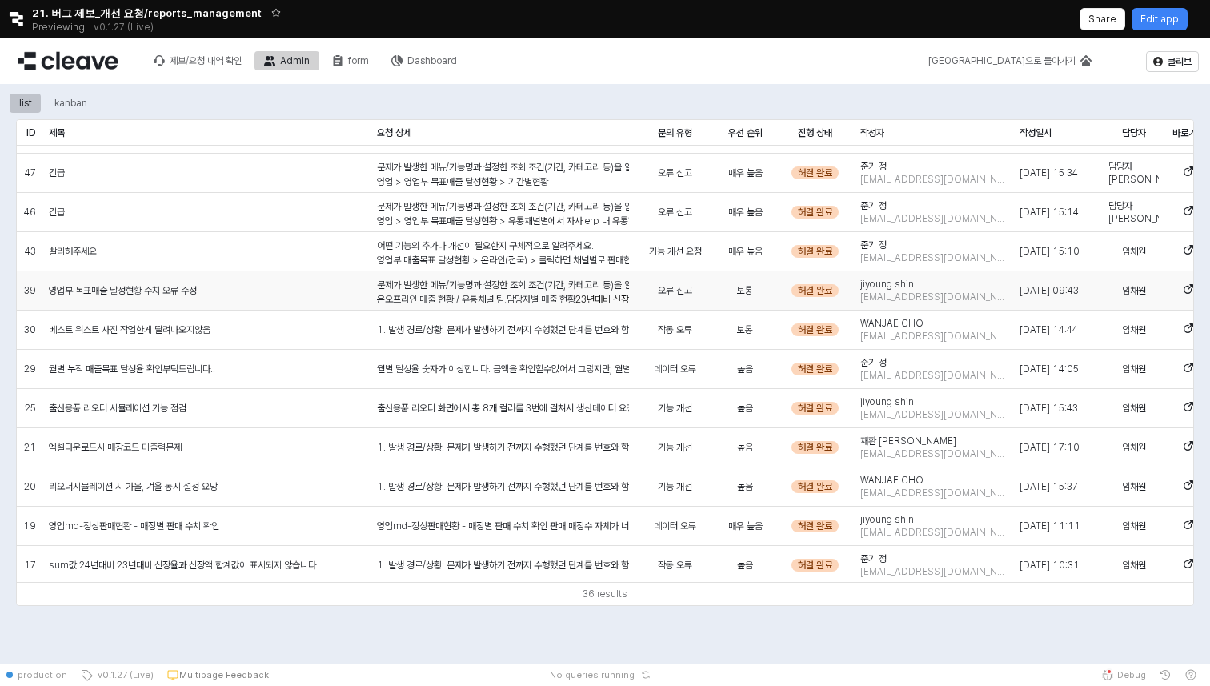
scroll to position [191, 14]
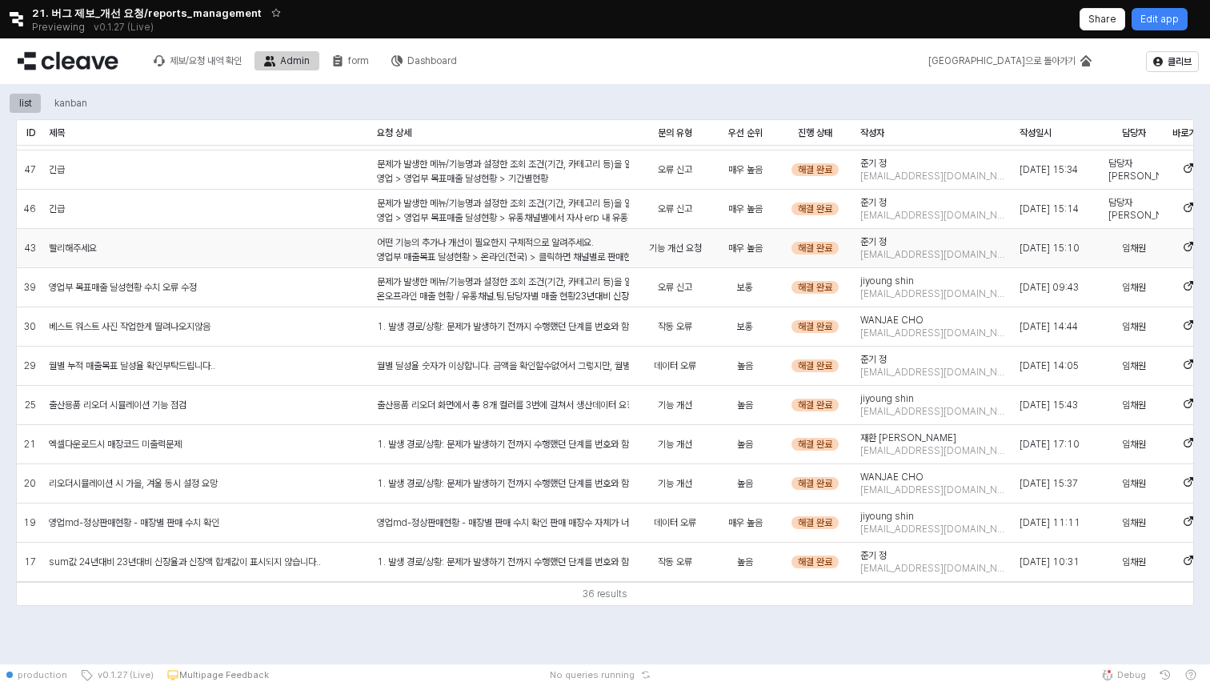
click at [568, 256] on p "영업부 매출목표 달성현황 > 온라인(전국) > 클릭하면 채널별로 판매현황이 나와야하는데 아래와 같이 기존 통합매출만 보임" at bounding box center [503, 257] width 252 height 14
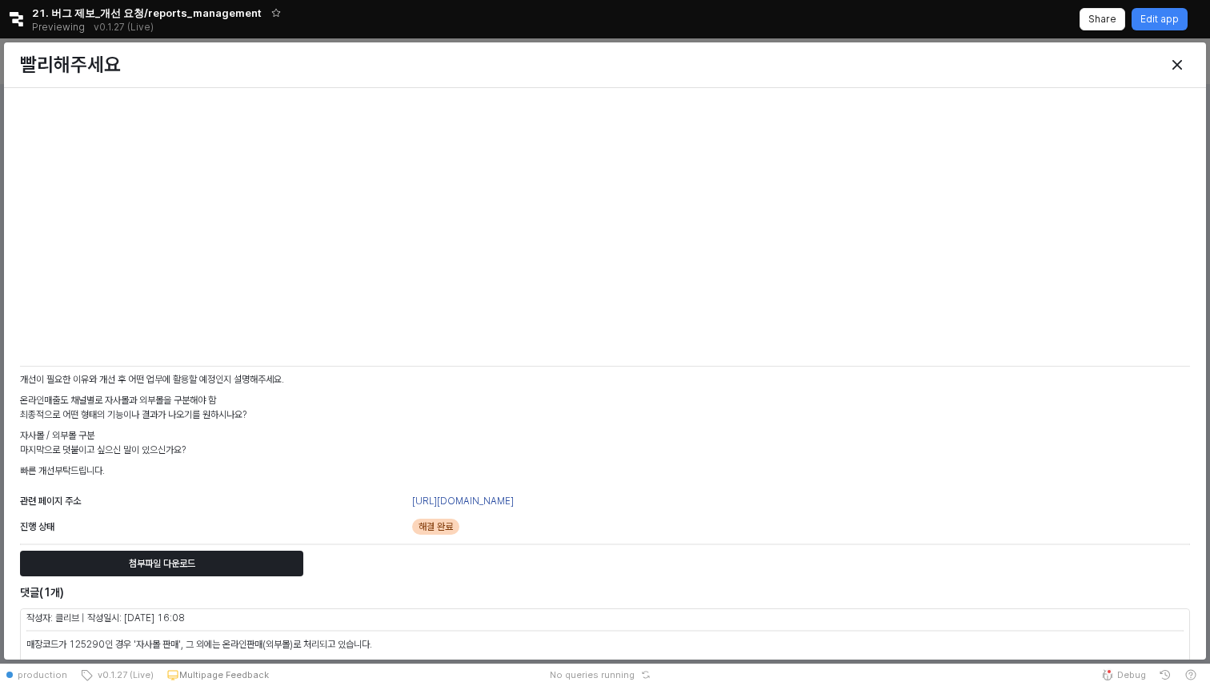
scroll to position [812, 0]
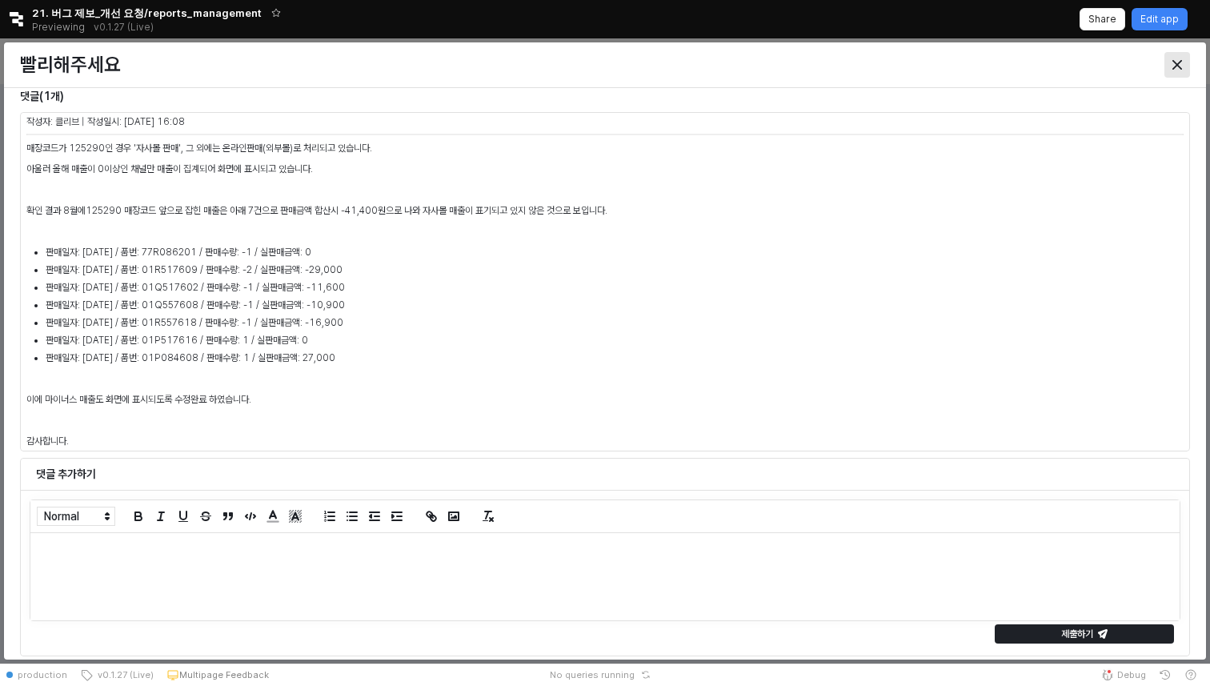
click at [1177, 72] on div "Close" at bounding box center [1177, 65] width 24 height 24
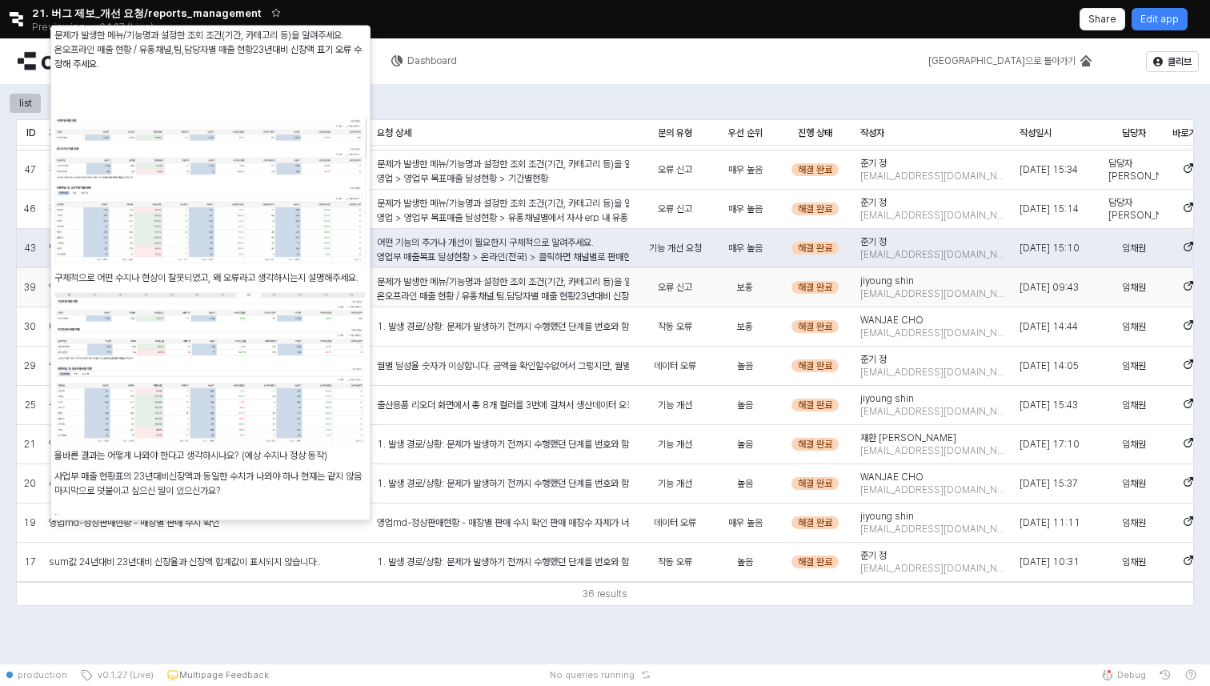
click at [591, 270] on div "문제가 발생한 메뉴/기능명과 설정한 조회 조건(기간, 카테고리 등)을 알려주세요. 온오프라인 매출 현황 / 유통채널,팀,담당자별 매출 현황 2…" at bounding box center [503, 287] width 265 height 39
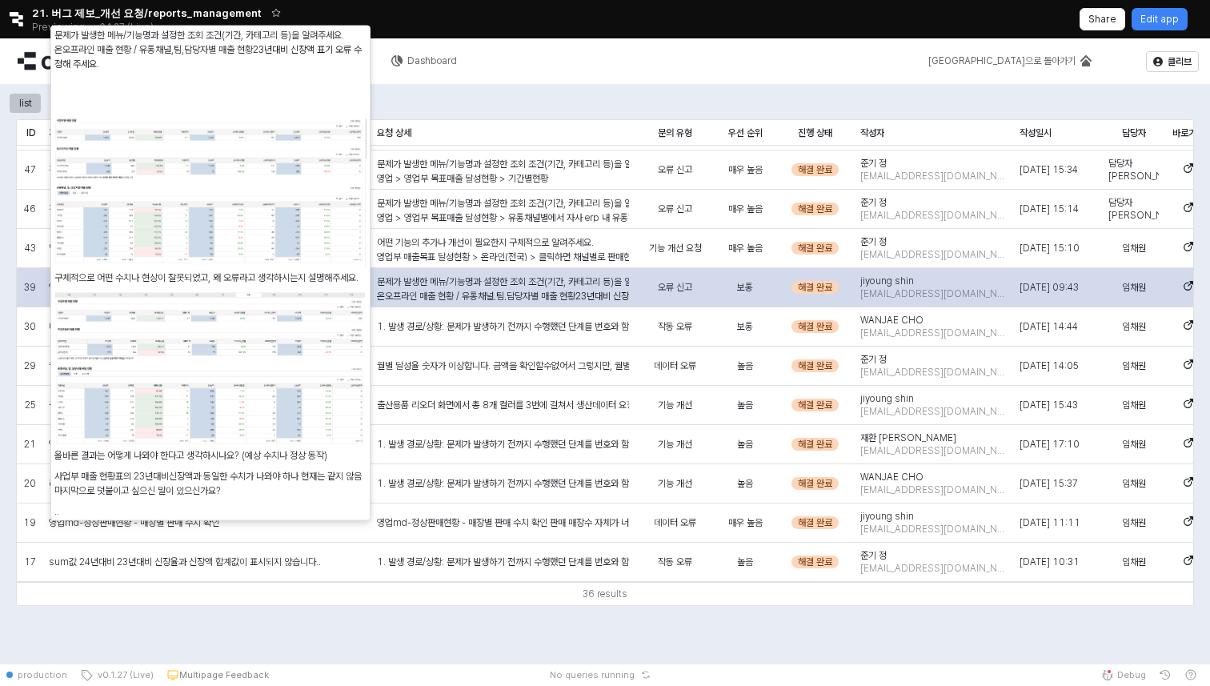
click at [591, 280] on div "문제가 발생한 메뉴/기능명과 설정한 조회 조건(기간, 카테고리 등)을 알려주세요. 온오프라인 매출 현황 / 유통채널,팀,담당자별 매출 현황 2…" at bounding box center [503, 484] width 252 height 419
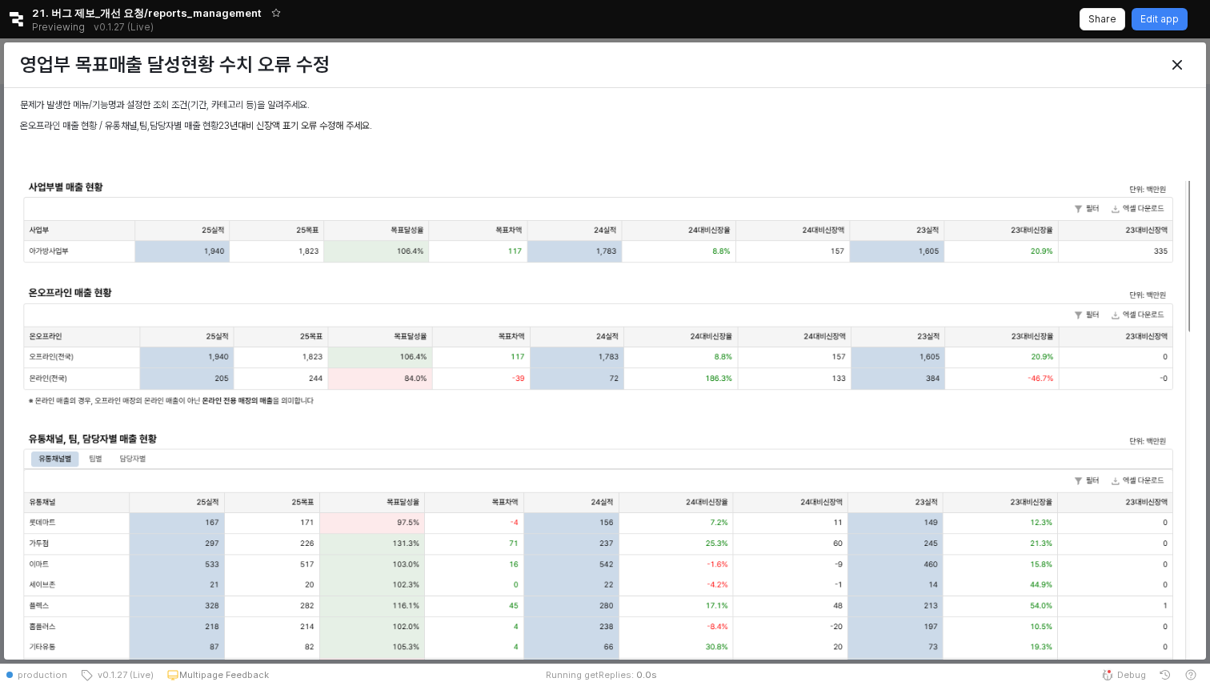
click at [591, 280] on img at bounding box center [605, 457] width 1170 height 553
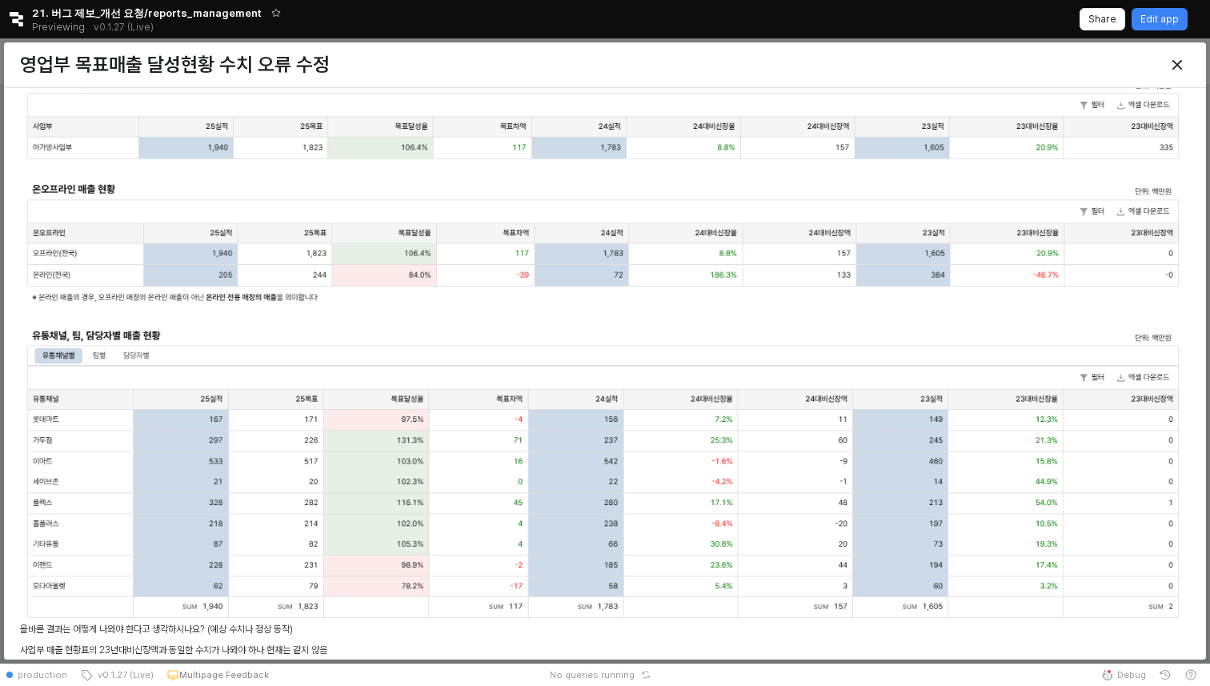
scroll to position [705, 0]
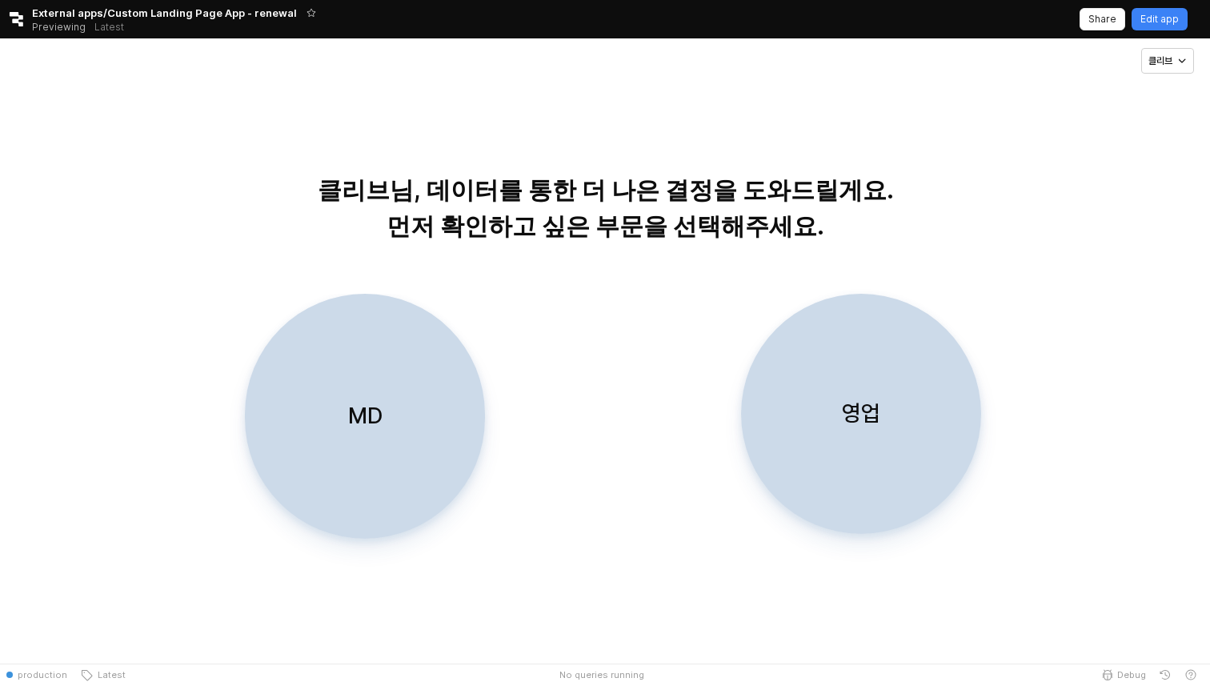
click at [802, 445] on div "영업" at bounding box center [861, 414] width 226 height 239
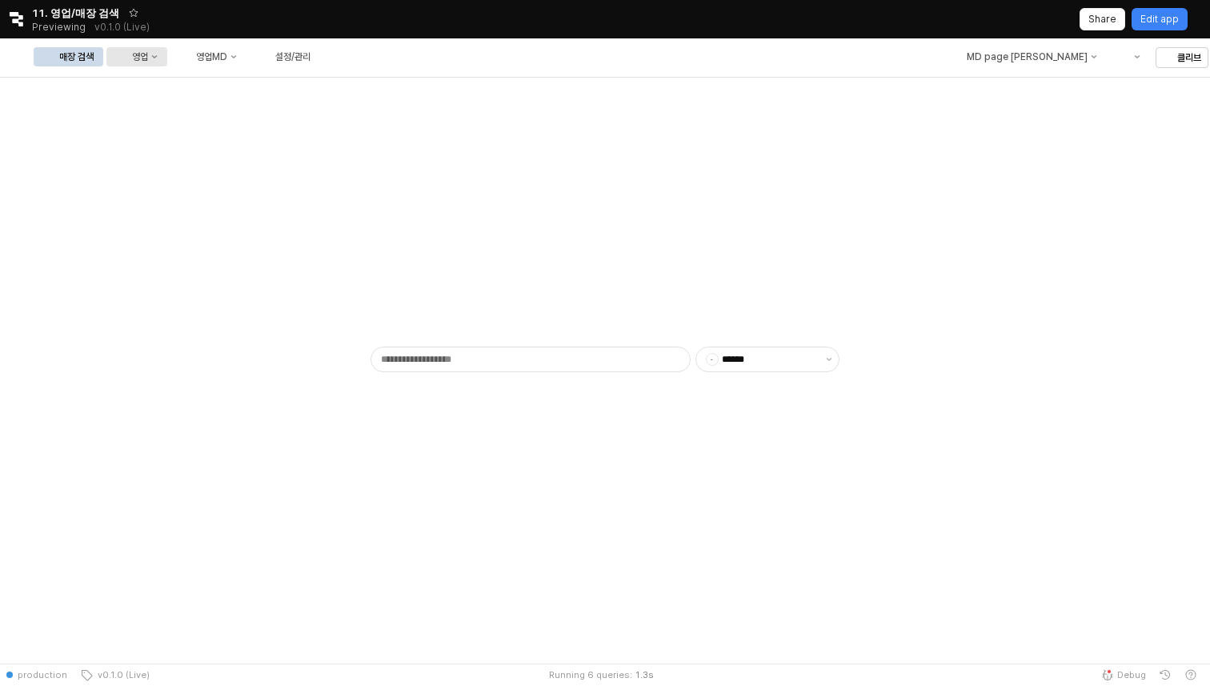
click at [167, 63] on button "영업" at bounding box center [136, 56] width 61 height 19
click at [342, 86] on div "목표매출 달성현황" at bounding box center [315, 86] width 85 height 13
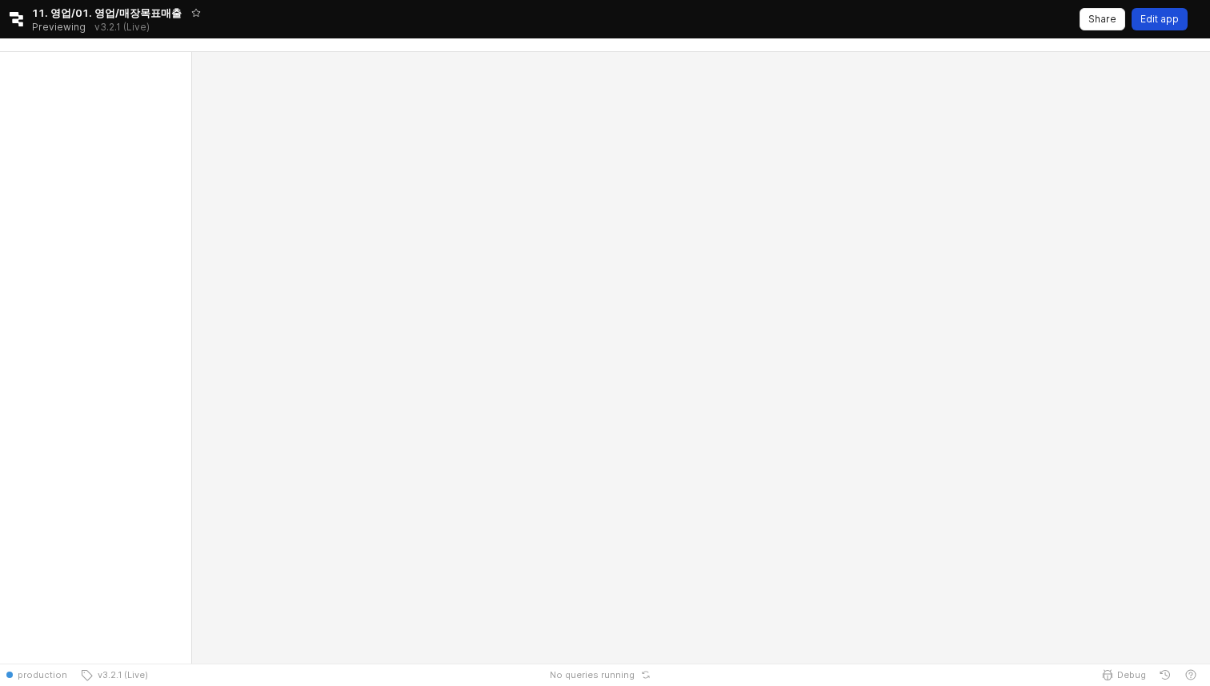
click at [1178, 24] on p "Edit app" at bounding box center [1160, 19] width 38 height 13
